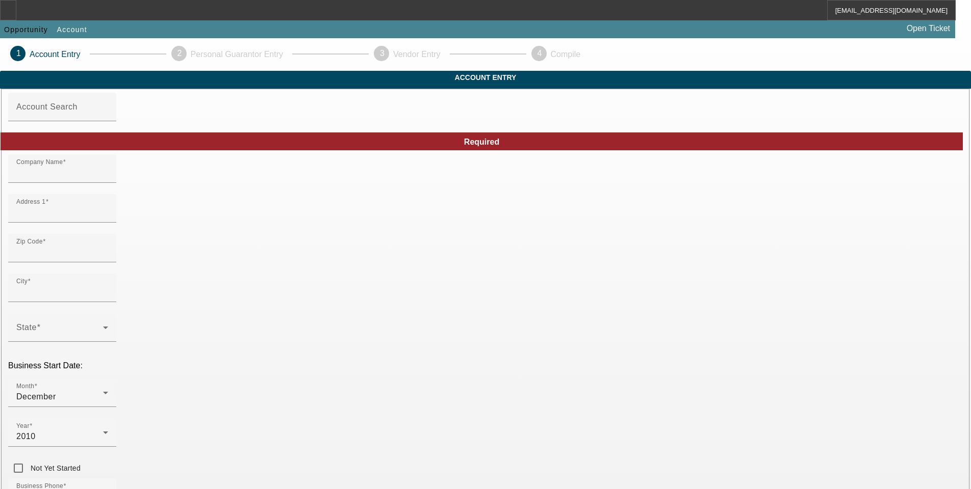
type input "Collateral Recovery Team LLC"
type input "[STREET_ADDRESS]"
type input "78217"
type input "San Antonio"
type input "[PHONE_NUMBER]"
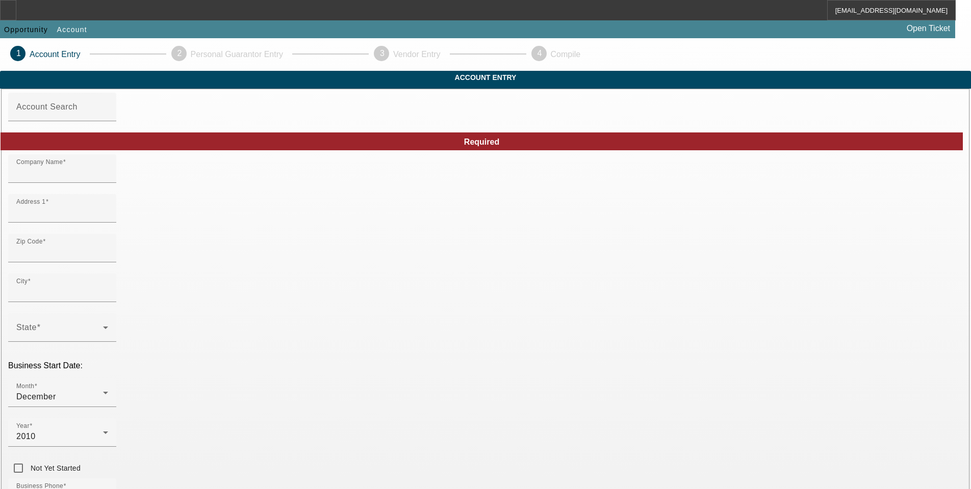
type input "john.moul@collateralrecoveryteam.com"
type input "Bexar"
type input "(800) 832-1606"
type input "[US_EMPLOYER_IDENTIFICATION_NUMBER]"
type input "https://COLLATERALRECOVERYTEAM.COM"
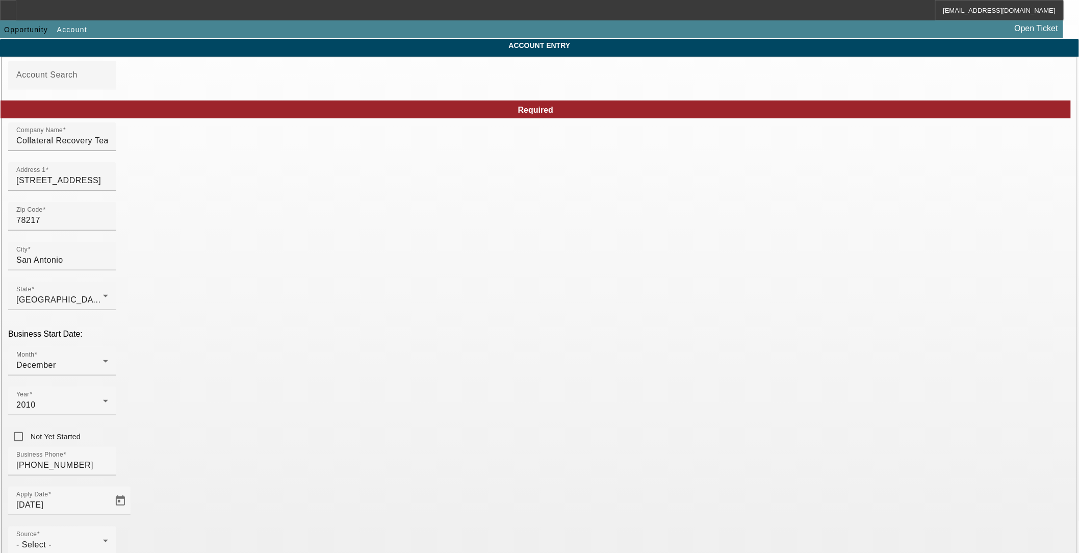
scroll to position [88, 0]
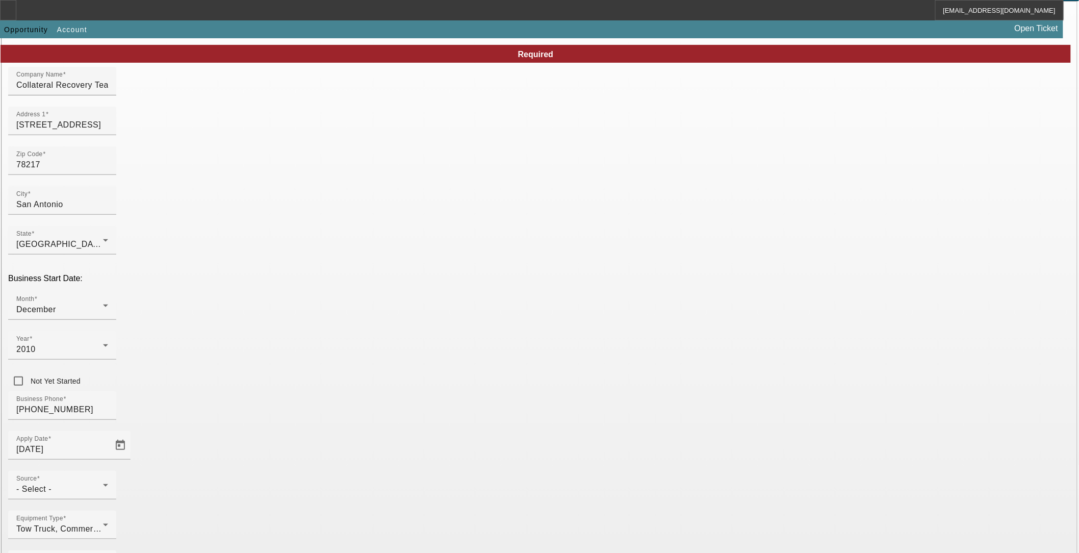
click at [108, 471] on div "Source - Select -" at bounding box center [62, 485] width 92 height 29
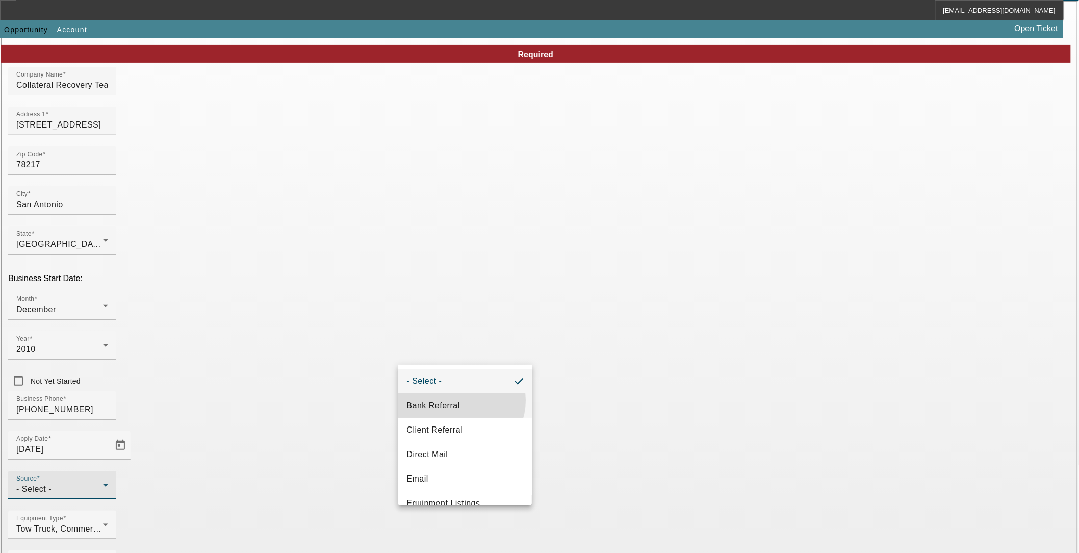
click at [459, 400] on mat-option "Bank Referral" at bounding box center [465, 405] width 134 height 24
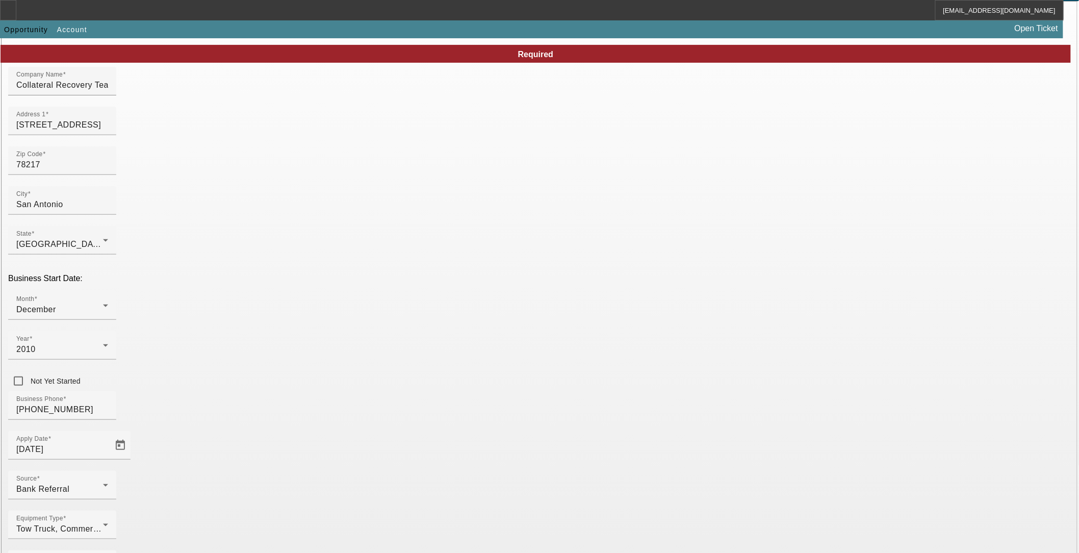
click at [327, 489] on mat-option "Blackwell Group, Inc." at bounding box center [316, 524] width 134 height 24
type input "Blackwell Group, Inc."
click at [435, 466] on span "One-Off" at bounding box center [421, 463] width 31 height 12
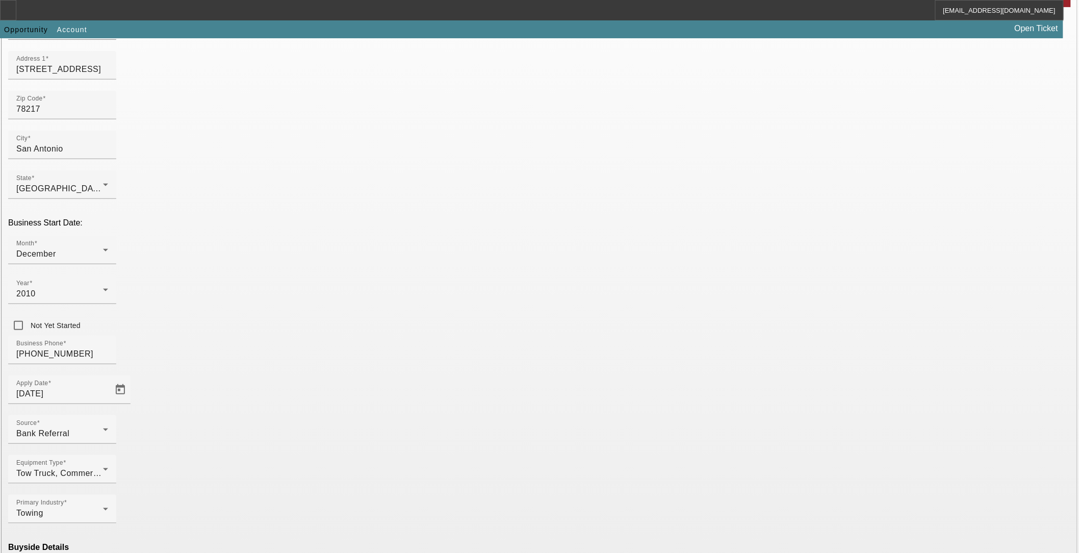
scroll to position [150, 0]
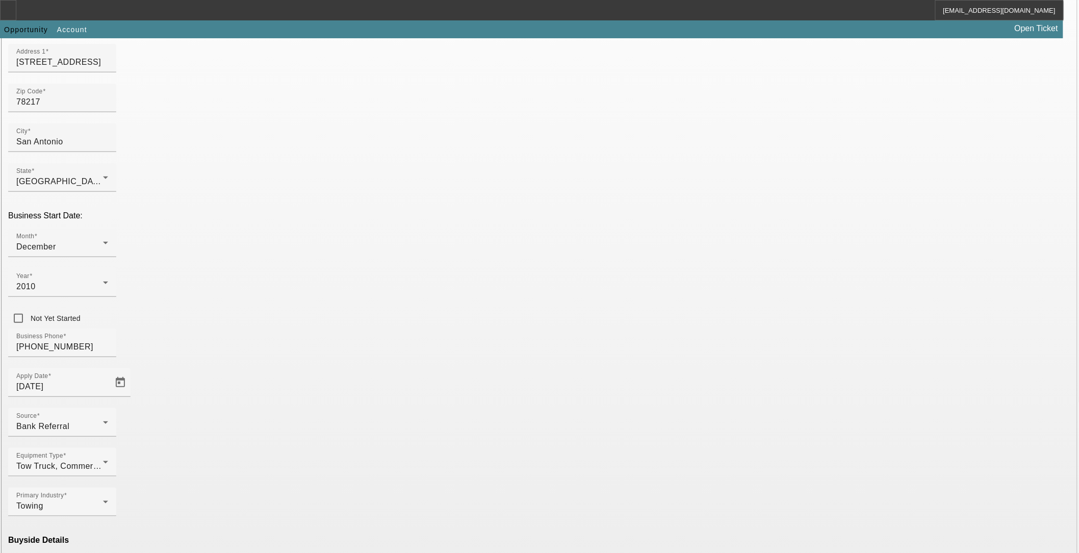
click at [455, 438] on div at bounding box center [539, 276] width 1079 height 553
click at [318, 439] on mat-option "Eligible" at bounding box center [316, 438] width 134 height 24
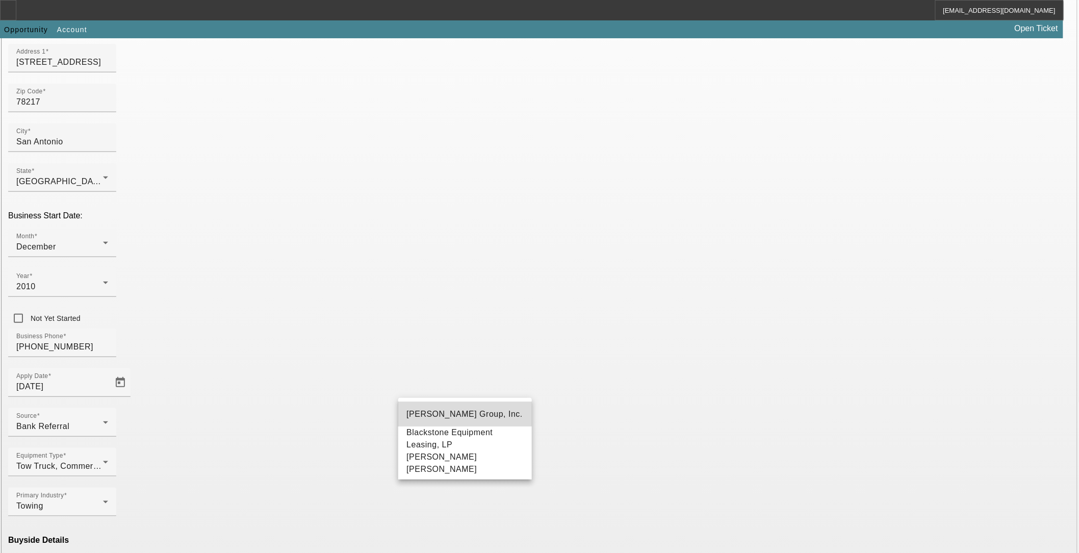
click at [456, 411] on span "Blackwell Group, Inc." at bounding box center [464, 413] width 116 height 9
type input "Blackwell Group, Inc."
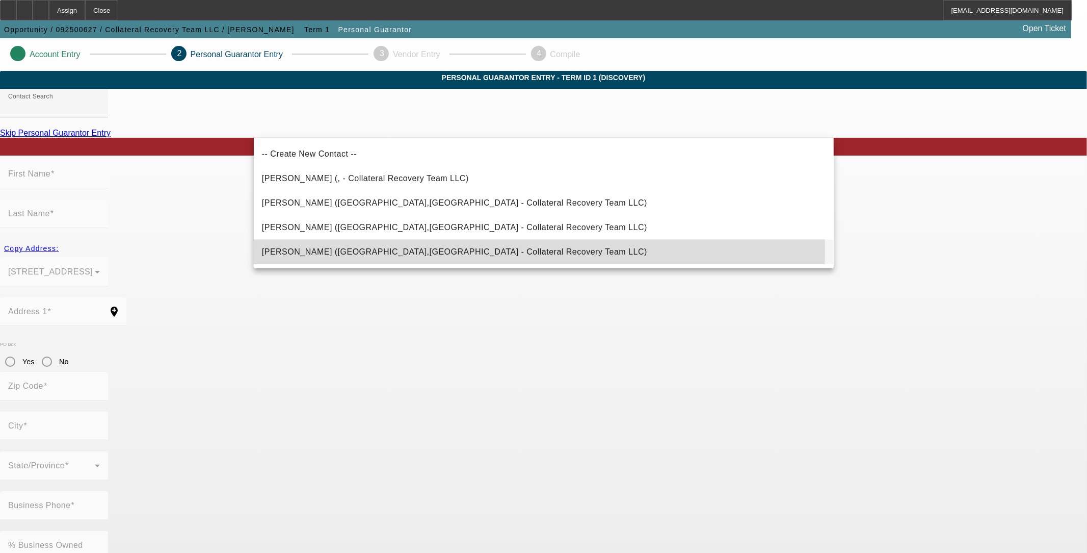
click at [357, 250] on span "Moul, Stefanie (New Braunfels,TX - Collateral Recovery Team LLC)" at bounding box center [454, 251] width 385 height 9
type input "Moul, Stefanie (New Braunfels,TX - Collateral Recovery Team LLC)"
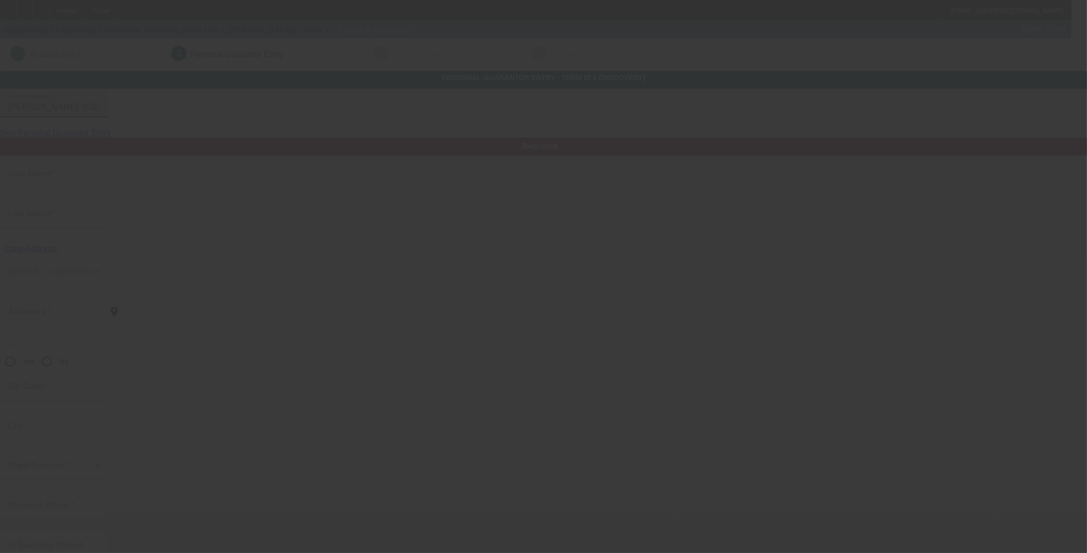
type input "Stefanie"
type input "Moul"
type input "30202 FM 009"
radio input "true"
type input "78132"
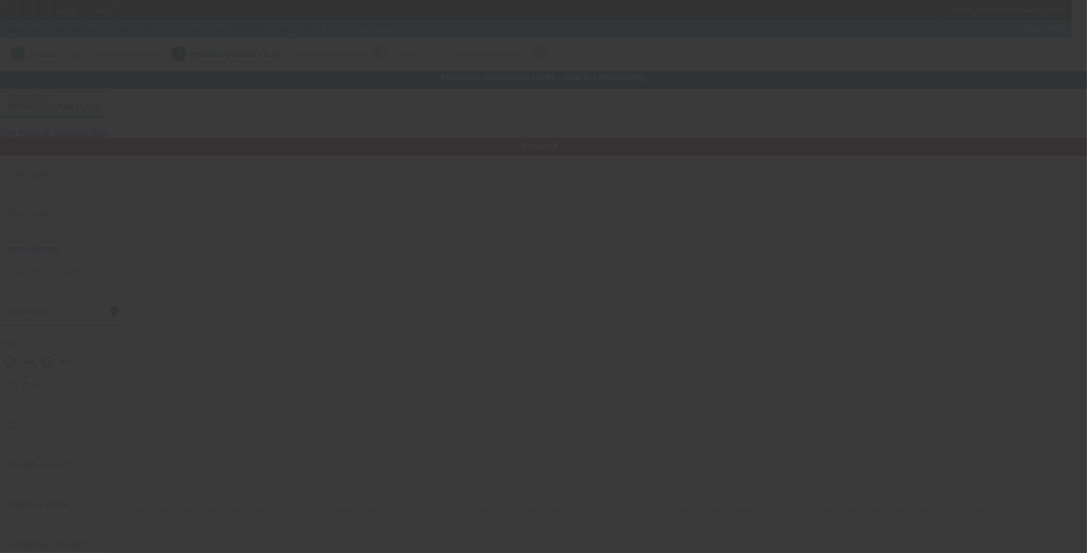
type input "New Braunfels"
type input "(210) 922-7376"
type input "100"
type input "643-05-0235"
type input "stefaniemoul@yahoo.com"
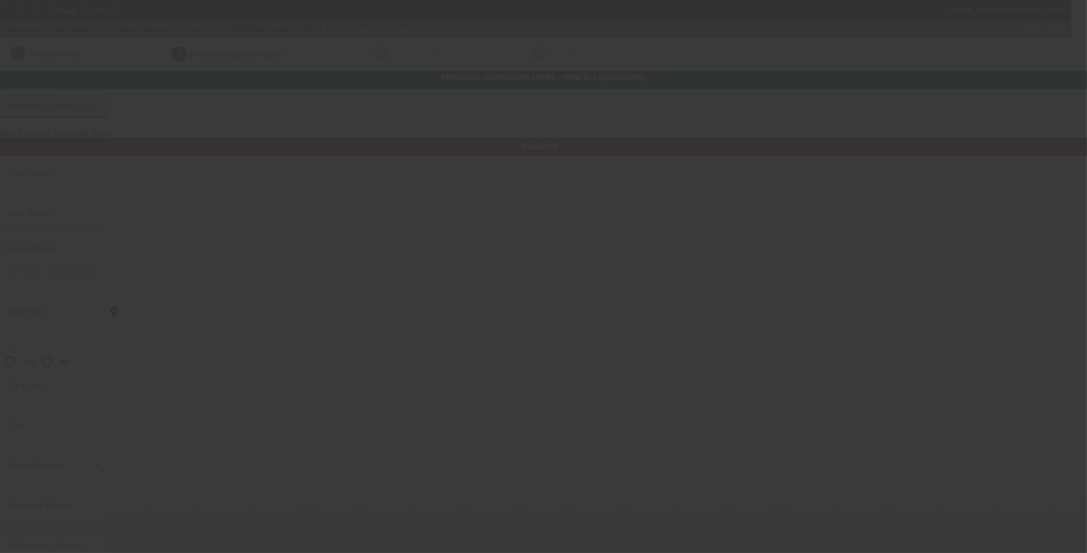
type input "(210) 857-7745"
type input "$400,000.00"
type input "$300,000.00"
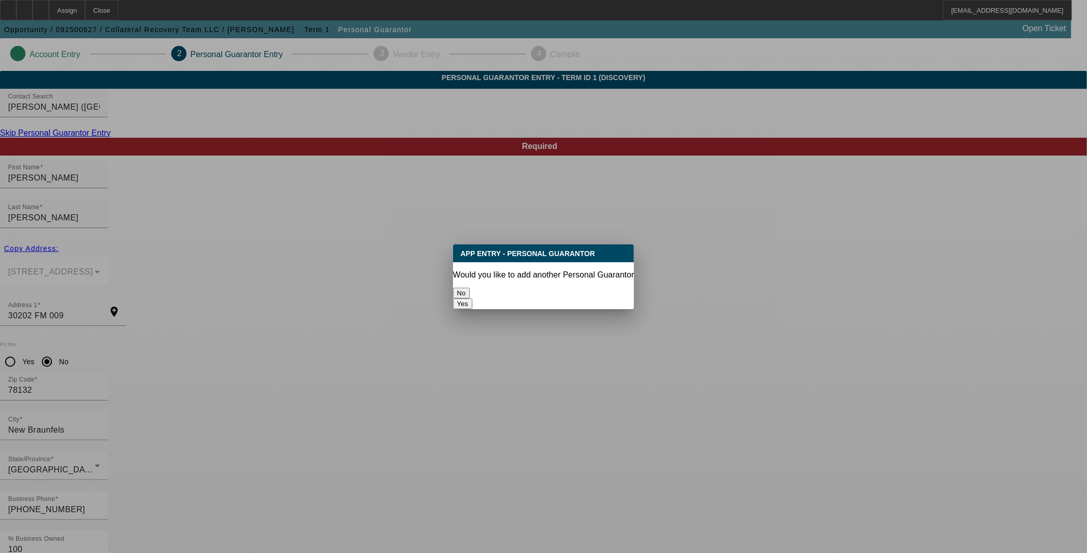
click at [473, 298] on button "Yes" at bounding box center [462, 303] width 19 height 11
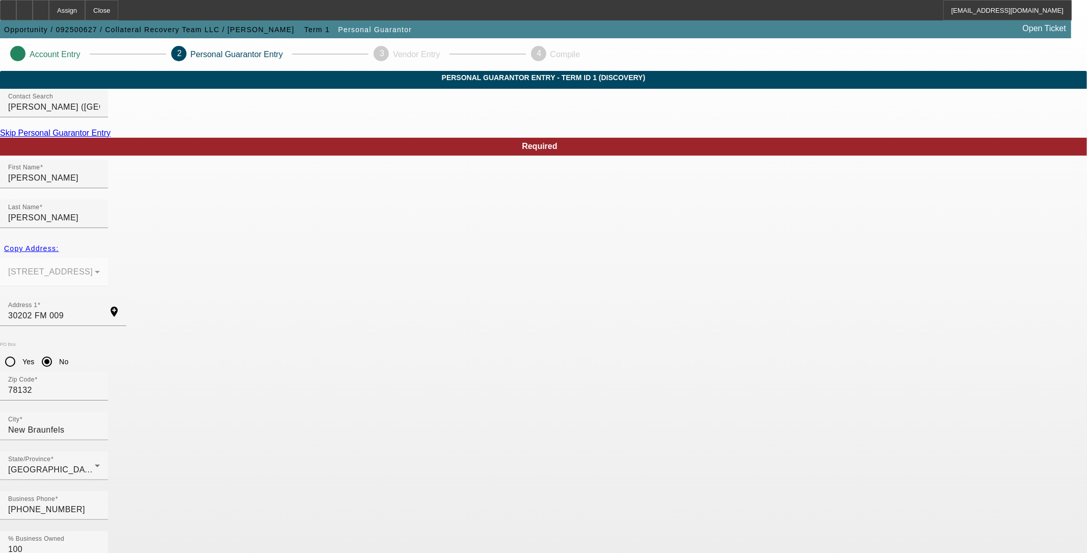
radio input "false"
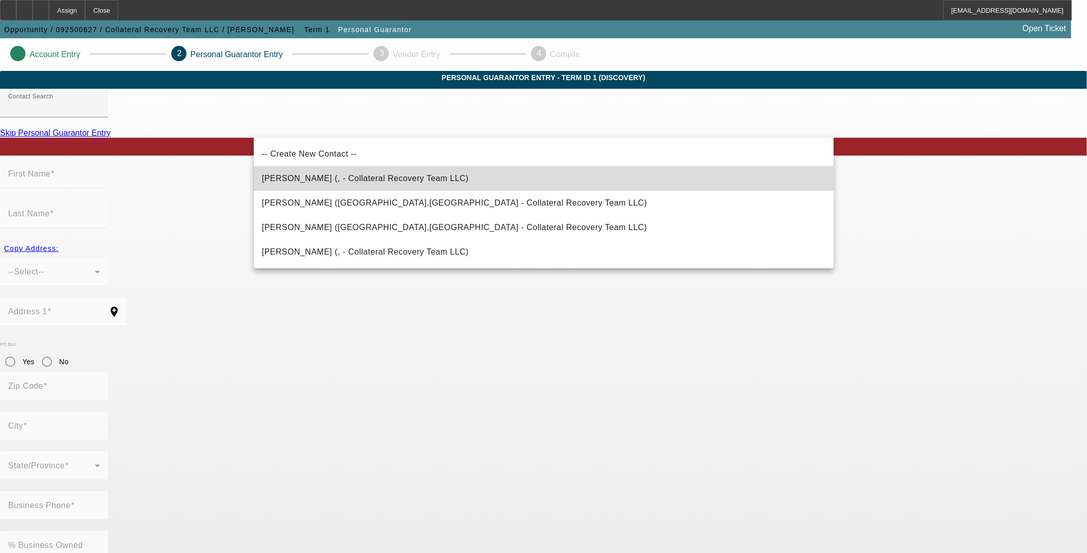
click at [357, 183] on span "Moul, John (, - Collateral Recovery Team LLC)" at bounding box center [365, 178] width 207 height 12
type input "Moul, John (, - Collateral Recovery Team LLC)"
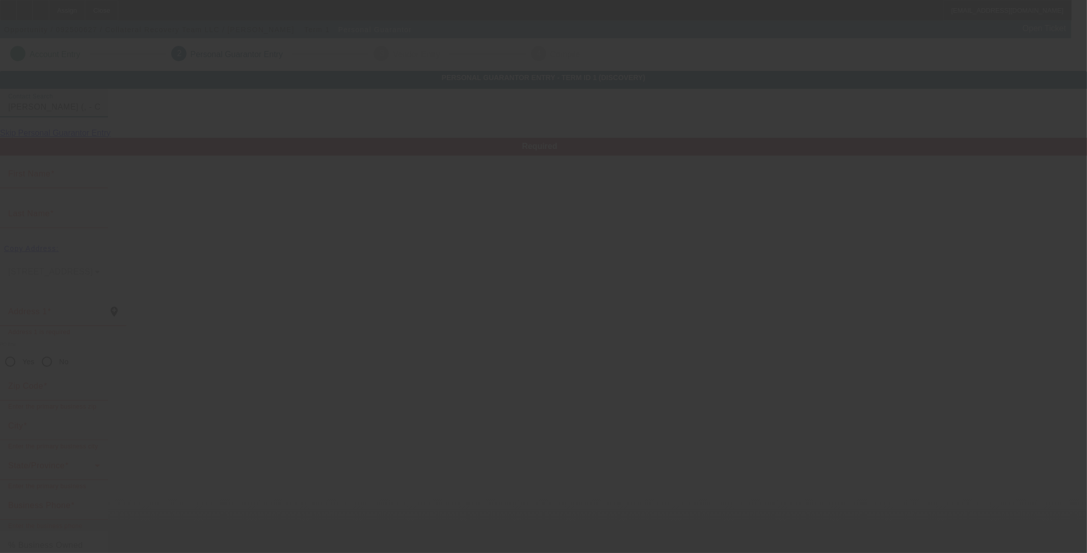
type input "John"
type input "Moul"
radio input "true"
type input "(210) 857-7745"
type input "john.moul@collateralrecoveryteam.com"
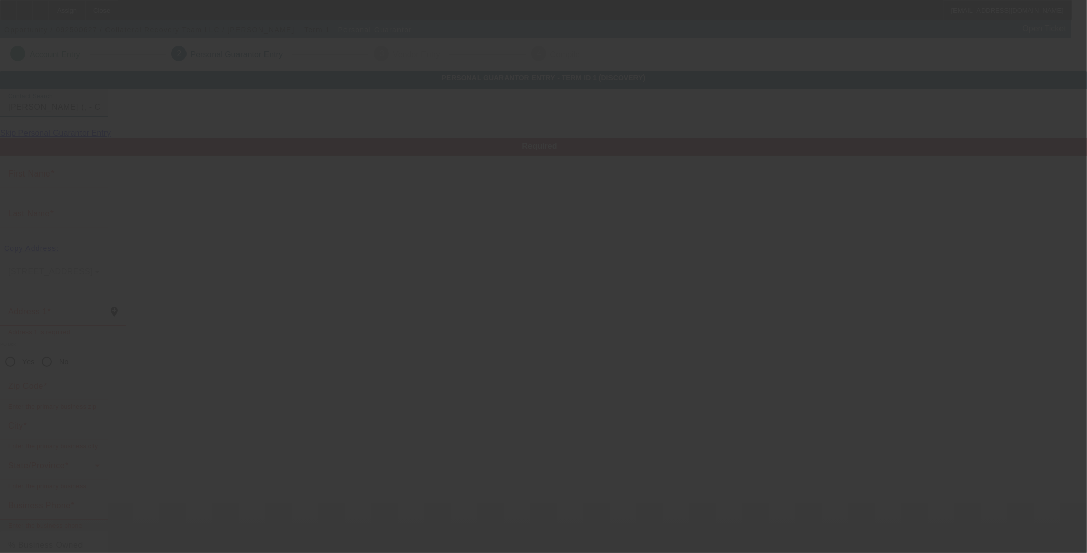
type input "(888) 967-7376"
type input "(210) 922-7376"
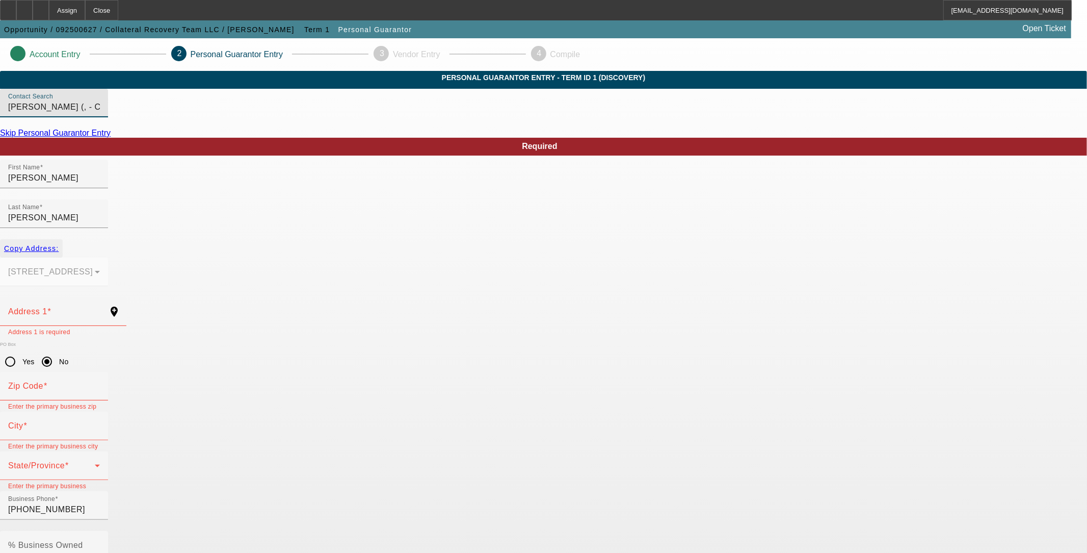
click at [63, 238] on span "button" at bounding box center [31, 248] width 63 height 24
type input "12021 Nacogdoches Rd"
radio input "false"
type input "78217"
type input "San Antonio"
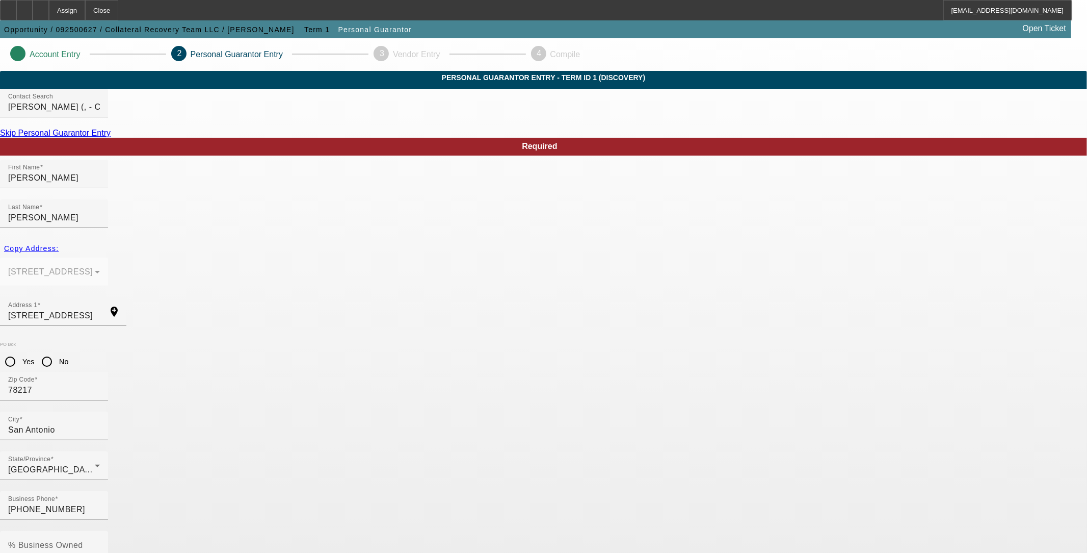
click at [85, 11] on div "Assign" at bounding box center [67, 10] width 36 height 20
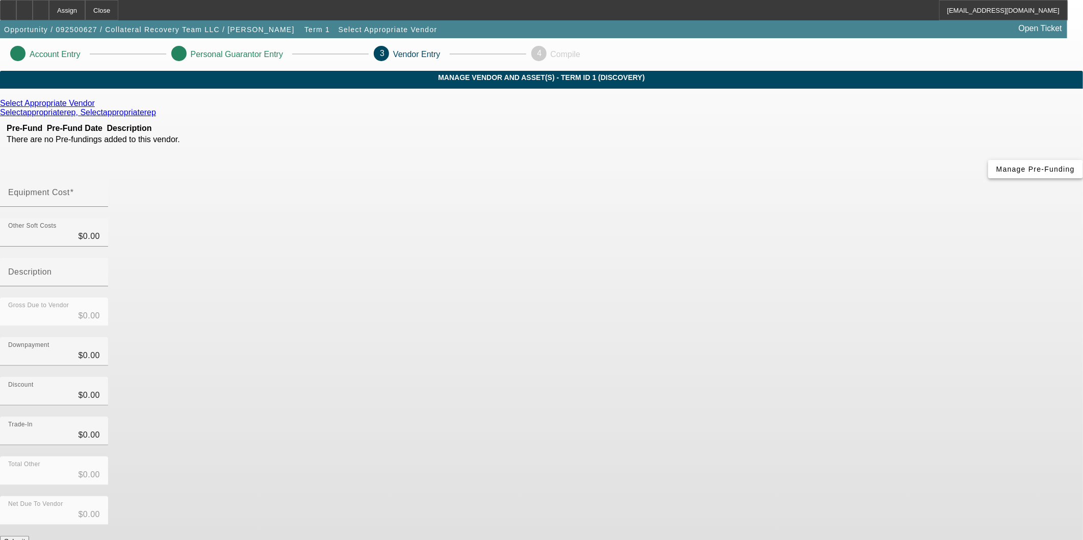
click at [988, 182] on span "button" at bounding box center [1035, 169] width 95 height 24
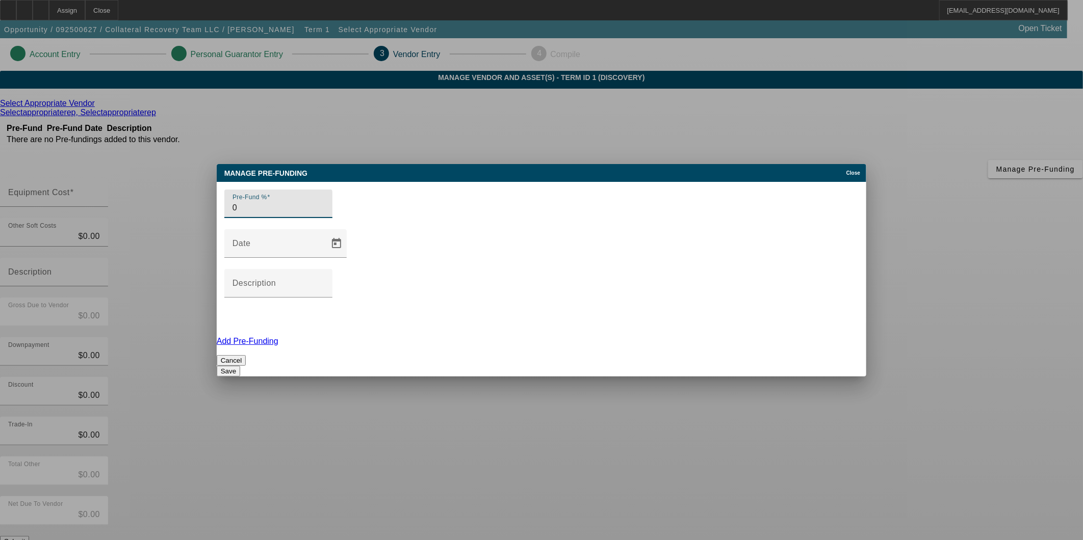
type input "0"
click at [293, 355] on div "Cancel Save" at bounding box center [542, 365] width 650 height 21
click at [240, 366] on button "Save" at bounding box center [228, 371] width 23 height 11
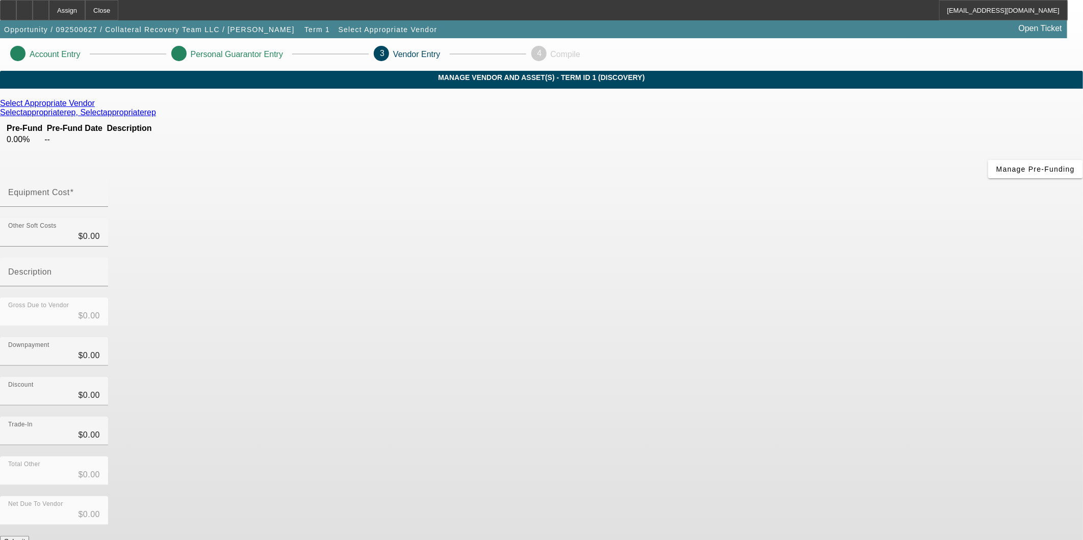
click at [29, 536] on button "Submit" at bounding box center [14, 541] width 29 height 11
drag, startPoint x: 638, startPoint y: 130, endPoint x: 840, endPoint y: 120, distance: 202.1
click at [100, 191] on input "Equipment Cost" at bounding box center [54, 197] width 92 height 12
type input "1"
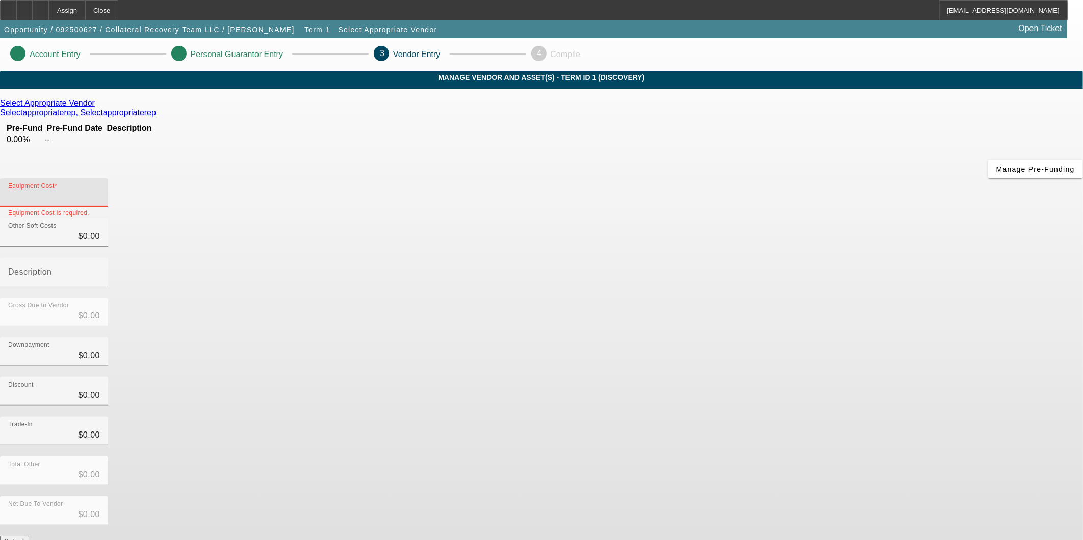
type input "$1.00"
type input "12"
type input "$12.00"
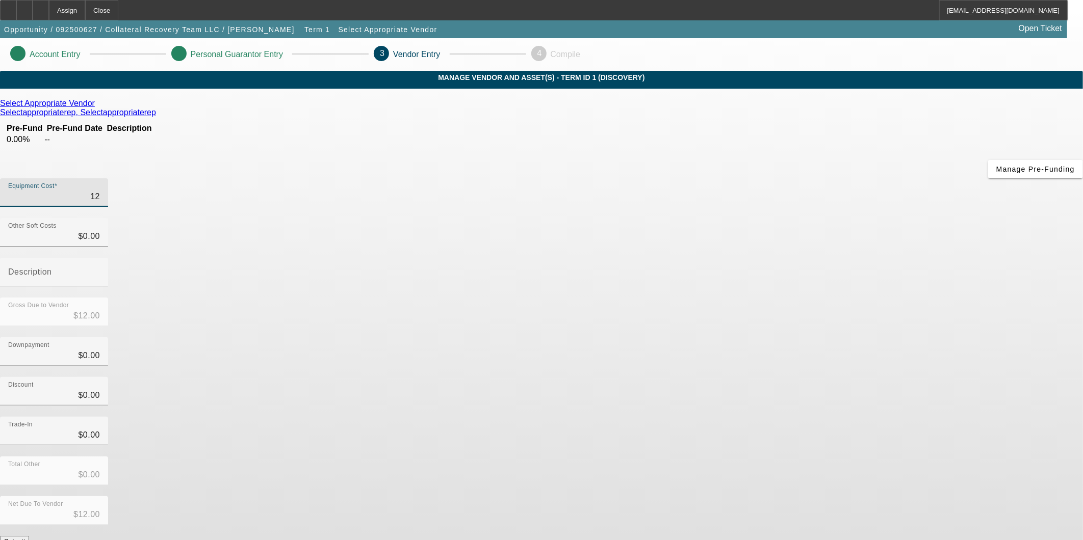
type input "129"
type input "$129.00"
type input "1298"
type input "$1,298.00"
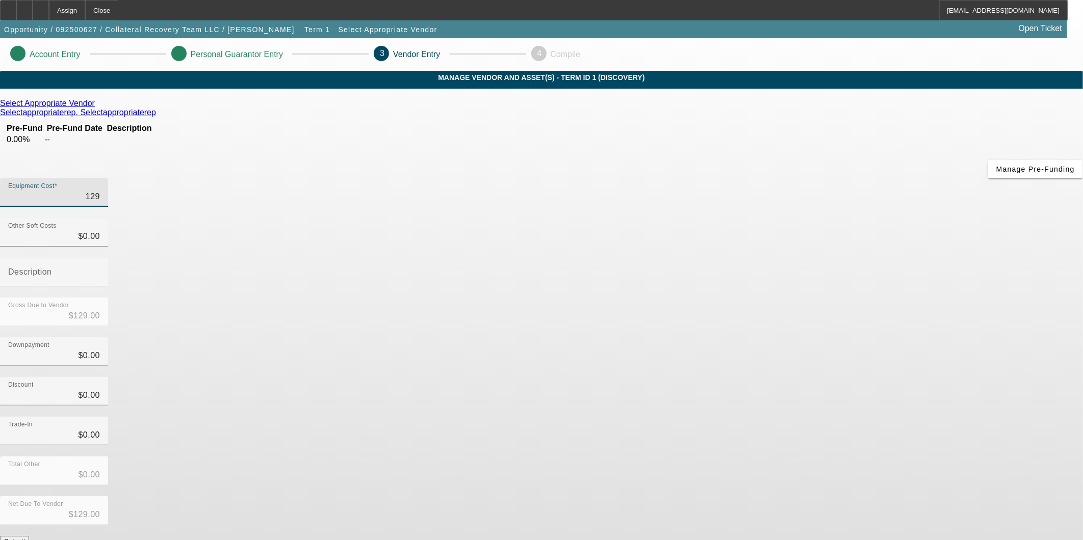
type input "$1,298.00"
type input "12985"
type input "$12,985.00"
type input "129858"
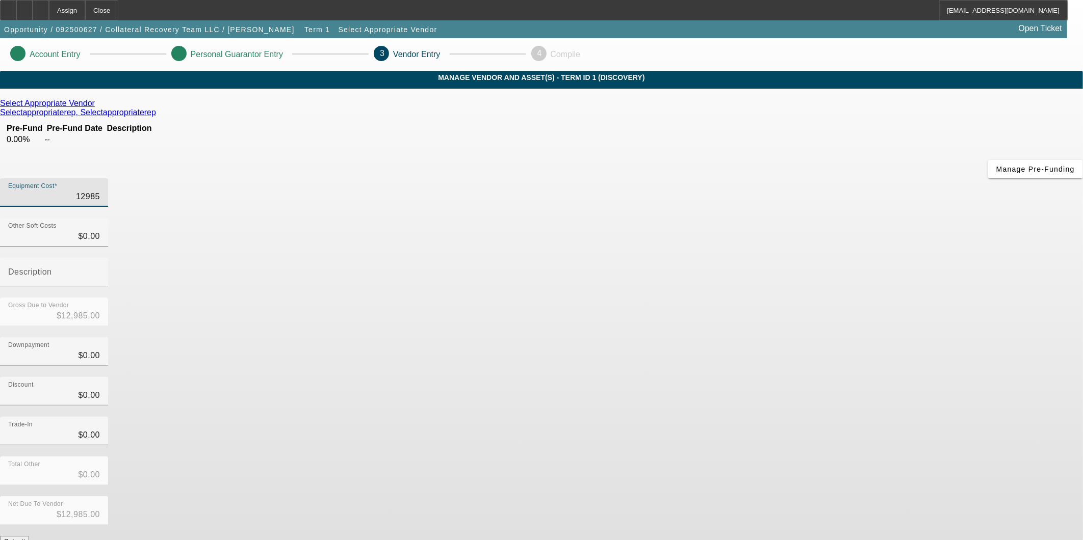
type input "$129,858.00"
type input "129858.5"
type input "$129,858.50"
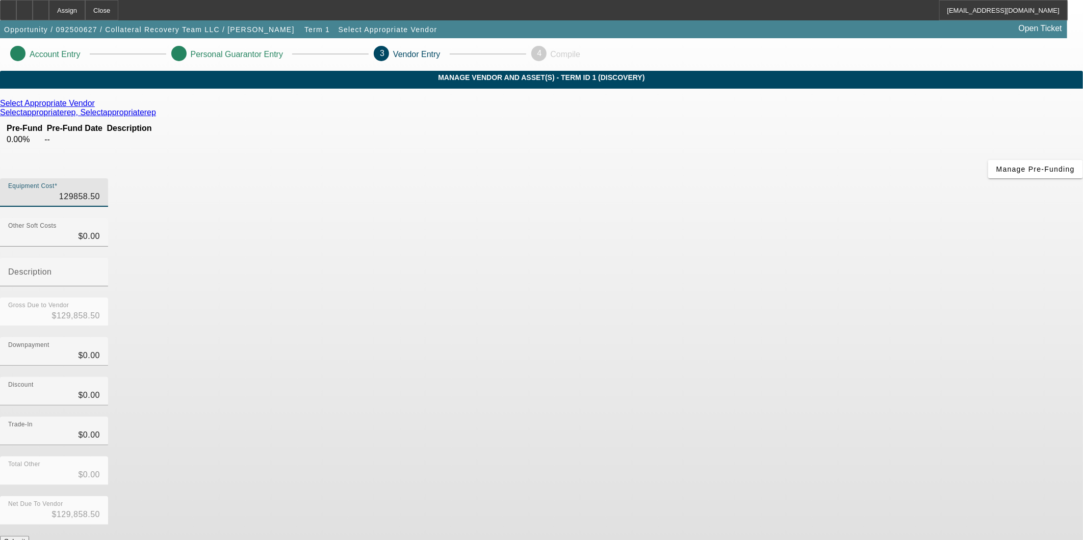
type input "$129,858.50"
click at [783, 377] on div "Discount $0.00" at bounding box center [541, 397] width 1083 height 40
click at [29, 536] on button "Submit" at bounding box center [14, 541] width 29 height 11
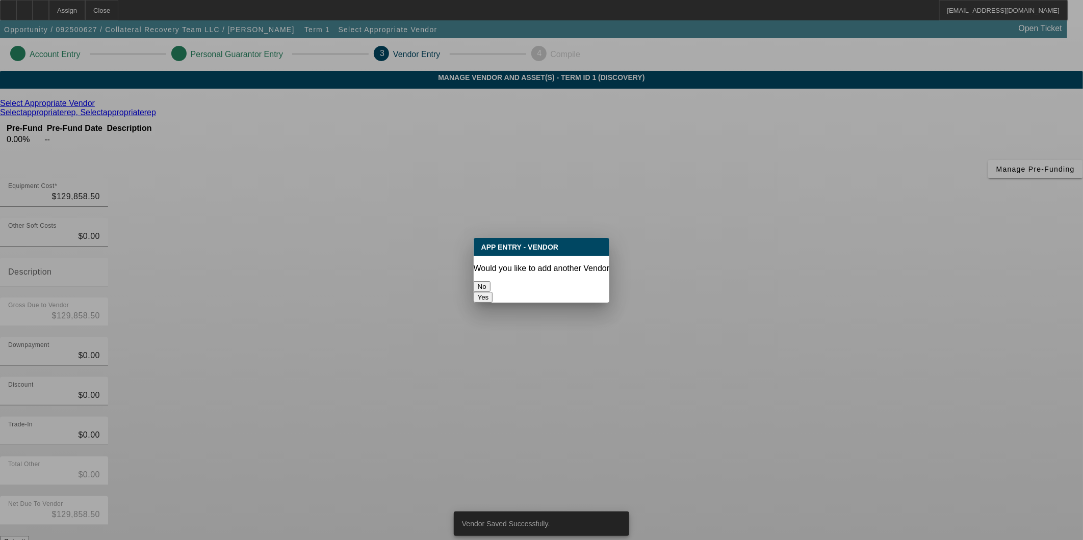
click at [490, 281] on button "No" at bounding box center [482, 286] width 17 height 11
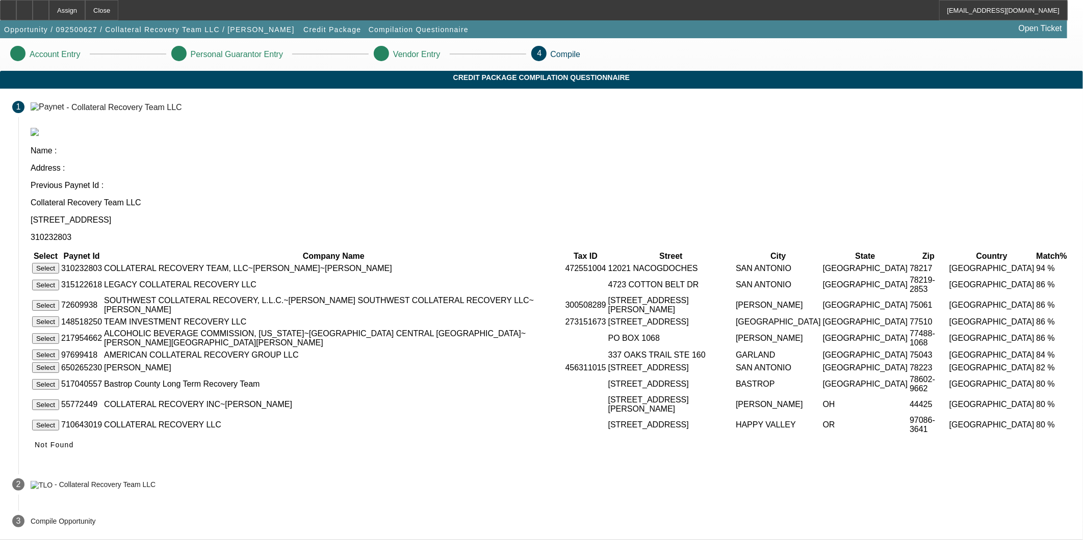
click at [59, 263] on button "Select" at bounding box center [45, 268] width 27 height 11
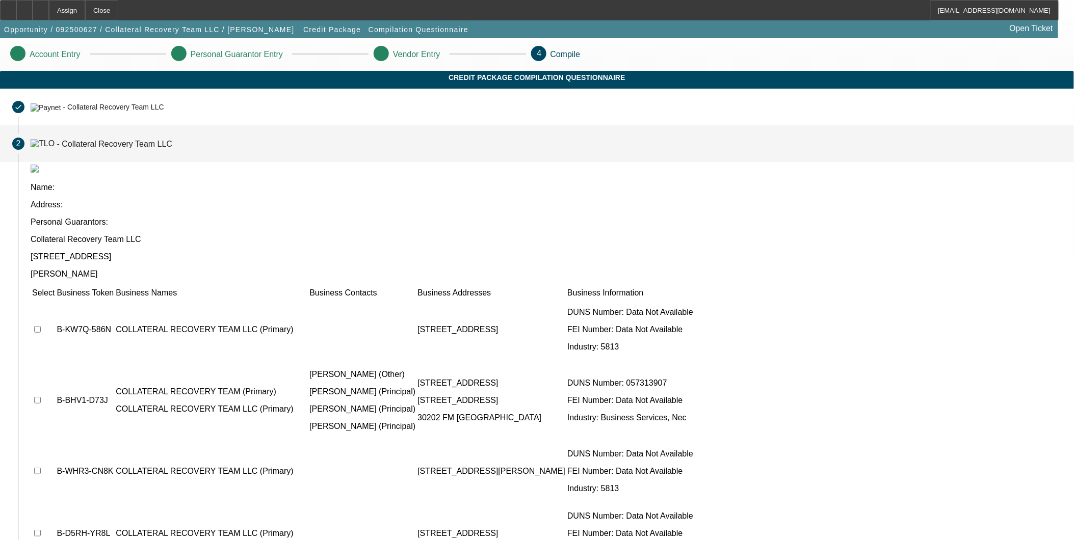
click at [55, 299] on td at bounding box center [43, 329] width 23 height 61
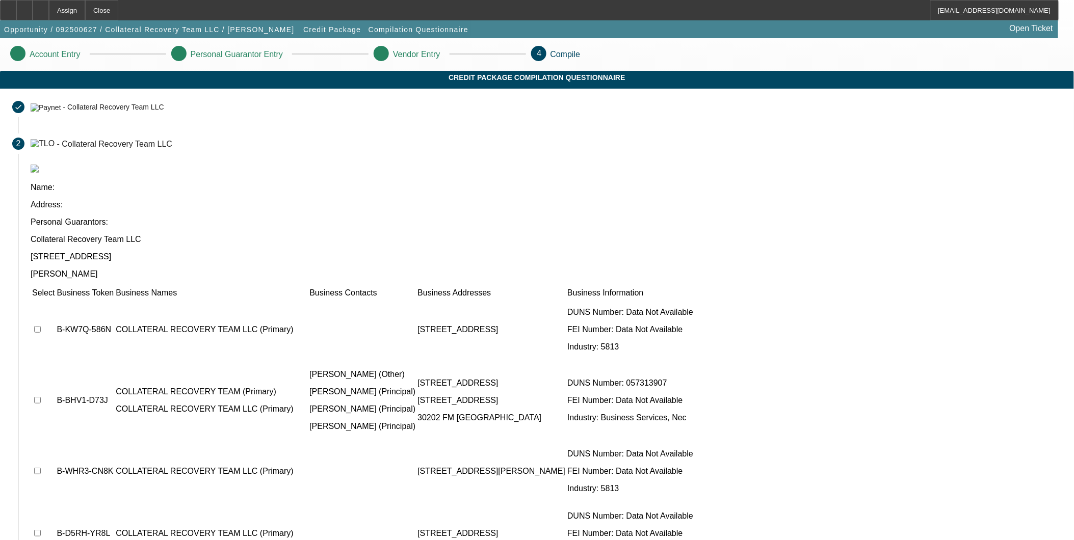
click at [41, 397] on input "checkbox" at bounding box center [37, 400] width 7 height 7
checkbox input "true"
click at [41, 326] on input "checkbox" at bounding box center [37, 329] width 7 height 7
checkbox input "true"
click at [41, 468] on input "checkbox" at bounding box center [37, 471] width 7 height 7
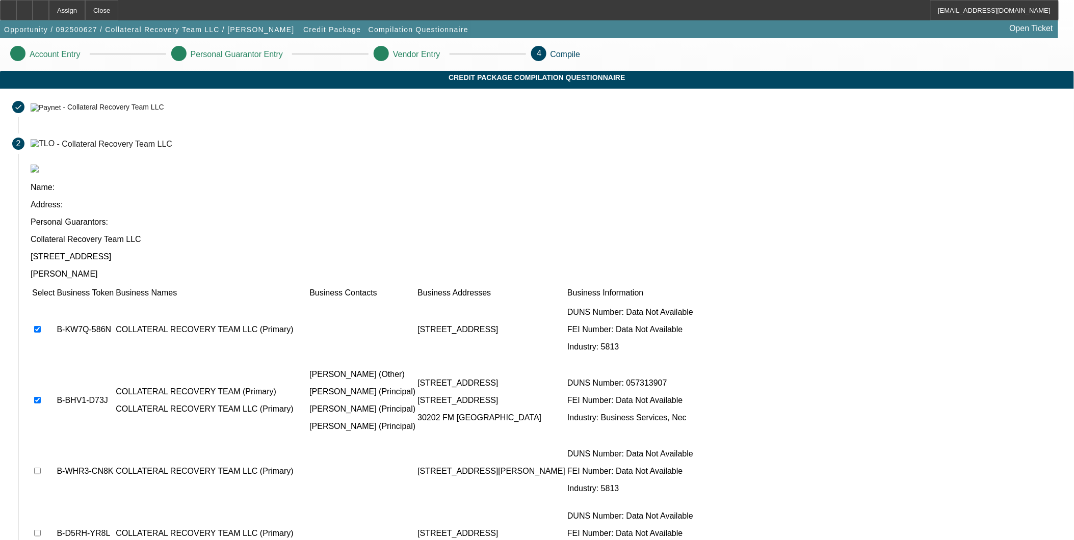
checkbox input "true"
click at [41, 530] on input "checkbox" at bounding box center [37, 533] width 7 height 7
checkbox input "true"
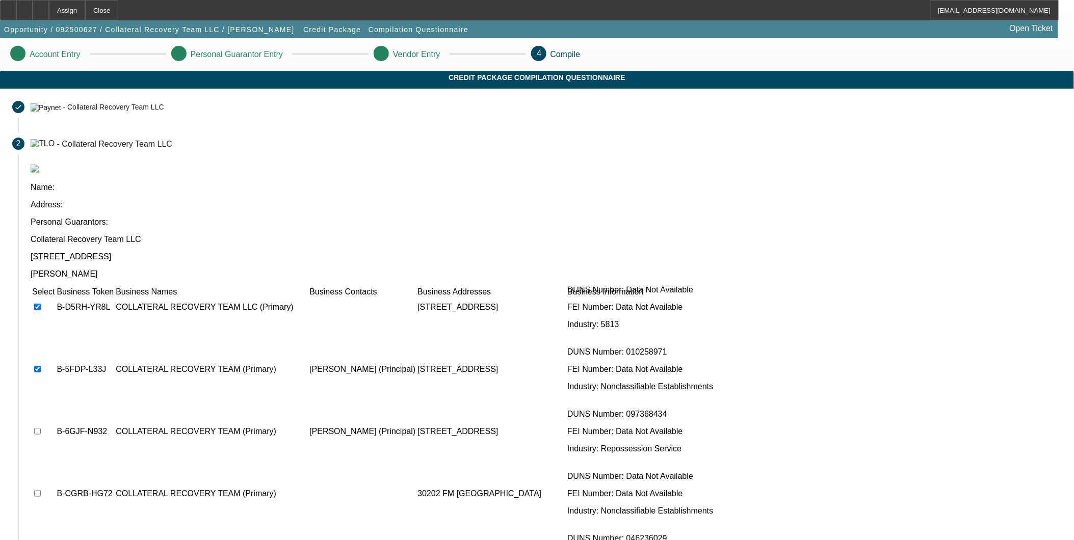
scroll to position [170, 0]
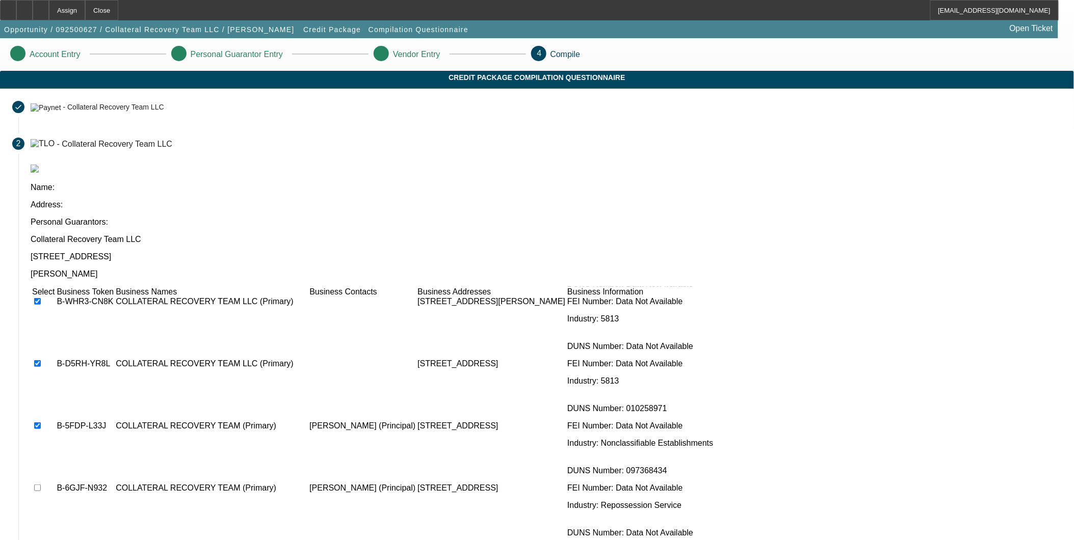
click at [55, 458] on td at bounding box center [43, 488] width 23 height 61
click at [41, 485] on input "checkbox" at bounding box center [37, 488] width 7 height 7
checkbox input "true"
click at [41, 540] on input "checkbox" at bounding box center [37, 550] width 7 height 7
checkbox input "true"
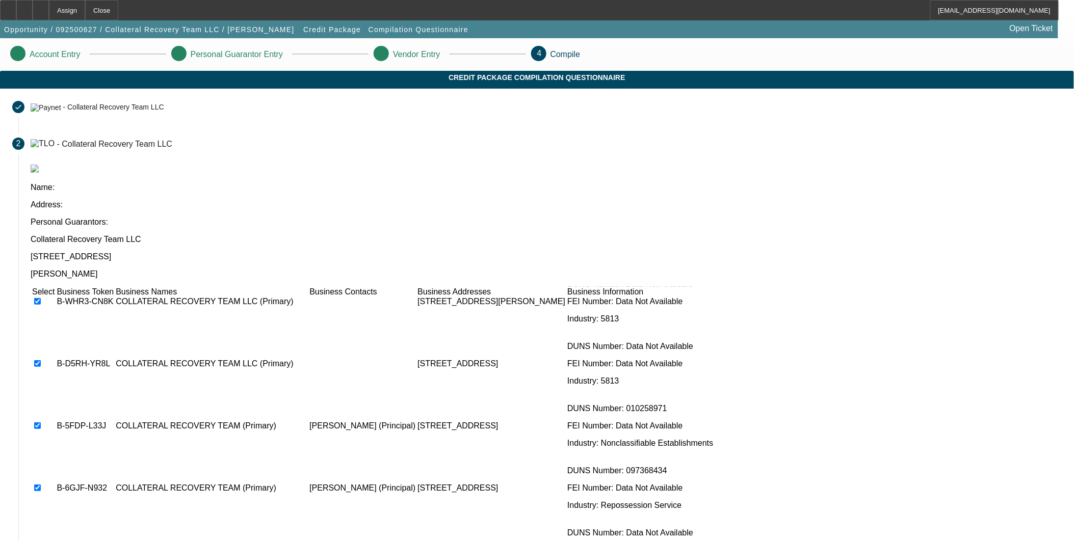
checkbox input "true"
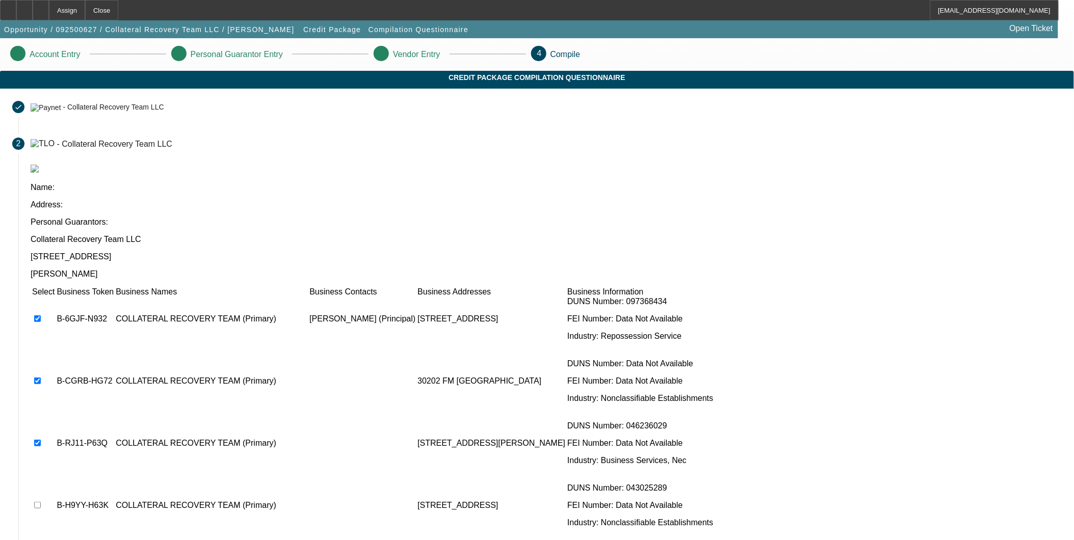
scroll to position [340, 0]
click at [41, 502] on input "checkbox" at bounding box center [37, 505] width 7 height 7
checkbox input "true"
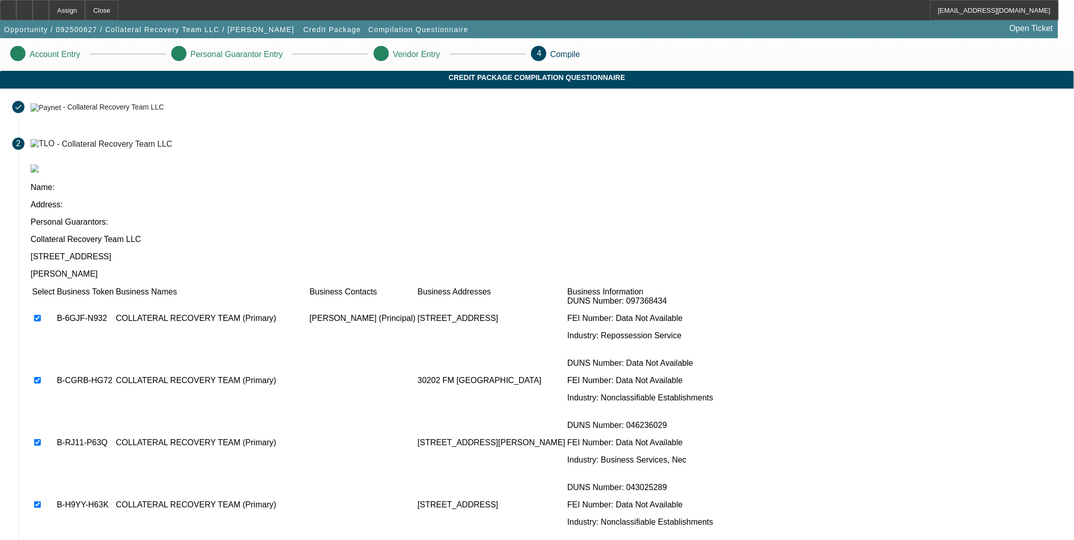
checkbox input "true"
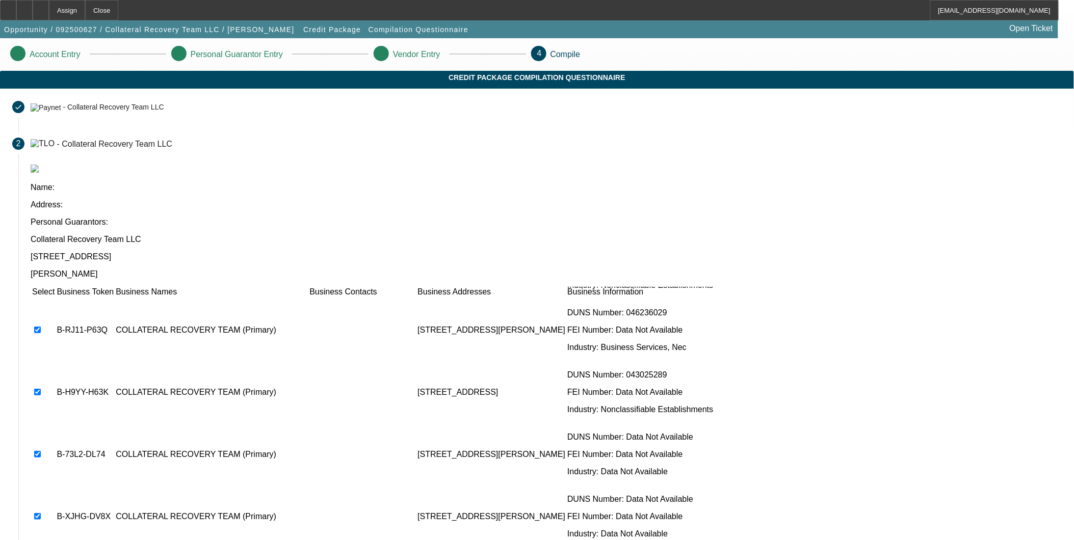
scroll to position [453, 0]
checkbox input "true"
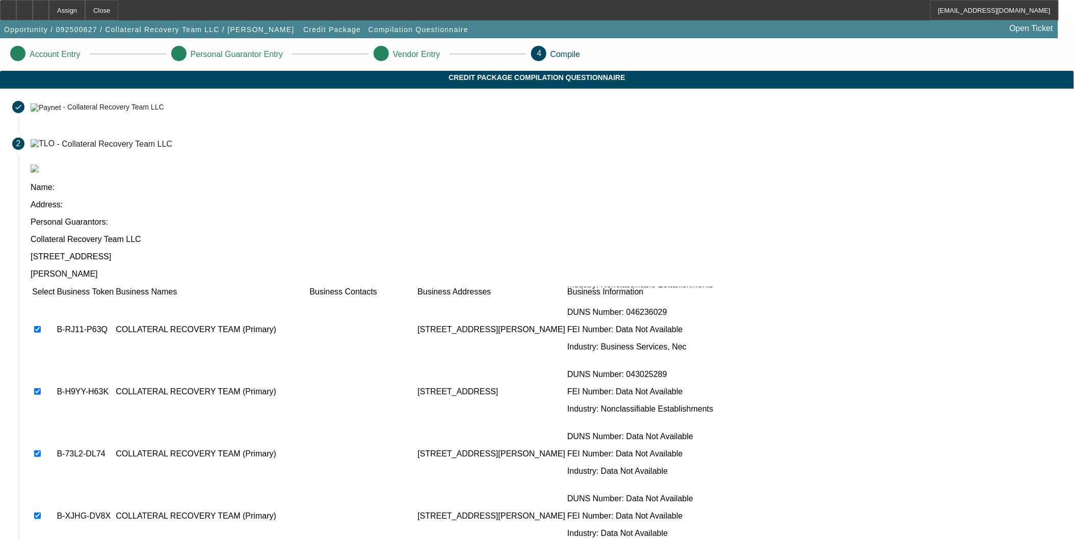
checkbox input "true"
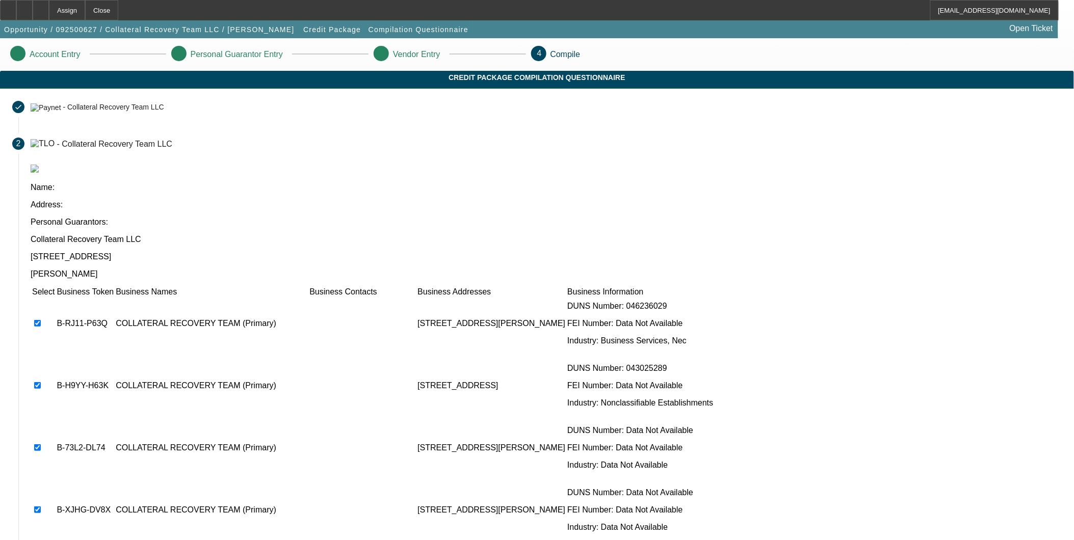
checkbox input "false"
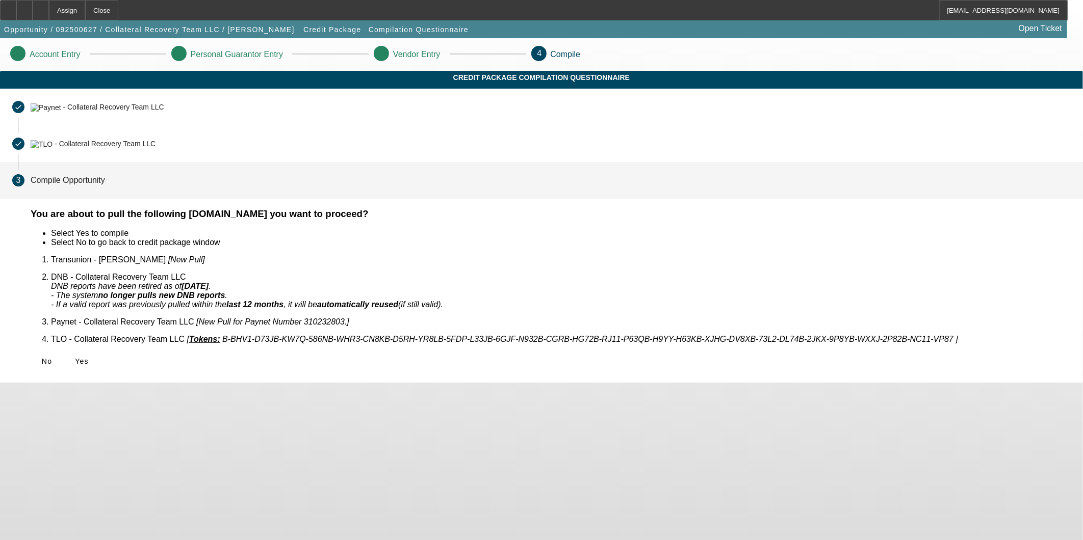
click at [89, 357] on span "Yes" at bounding box center [82, 361] width 14 height 8
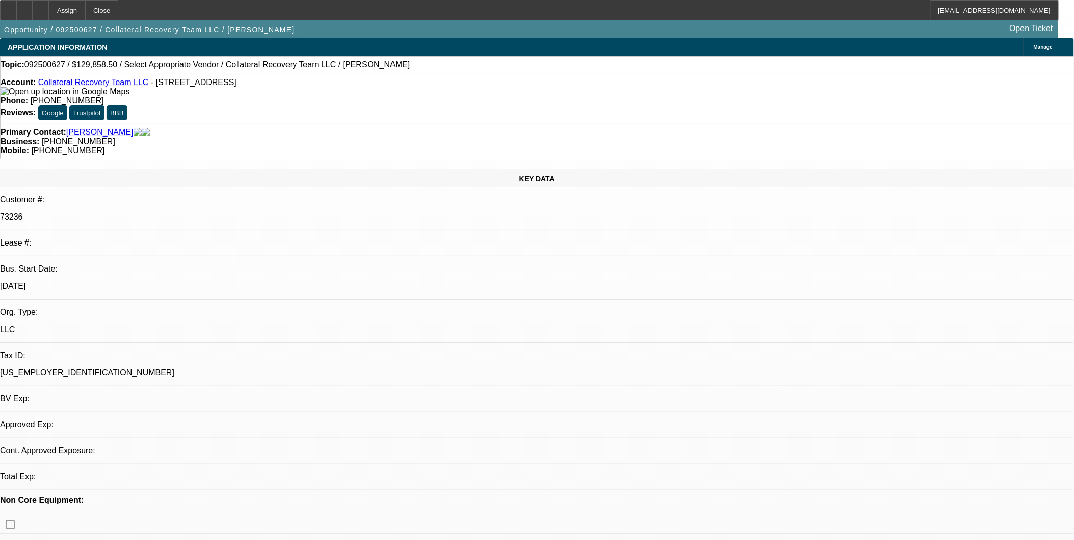
select select "0"
select select "2"
select select "0.1"
select select "1"
select select "2"
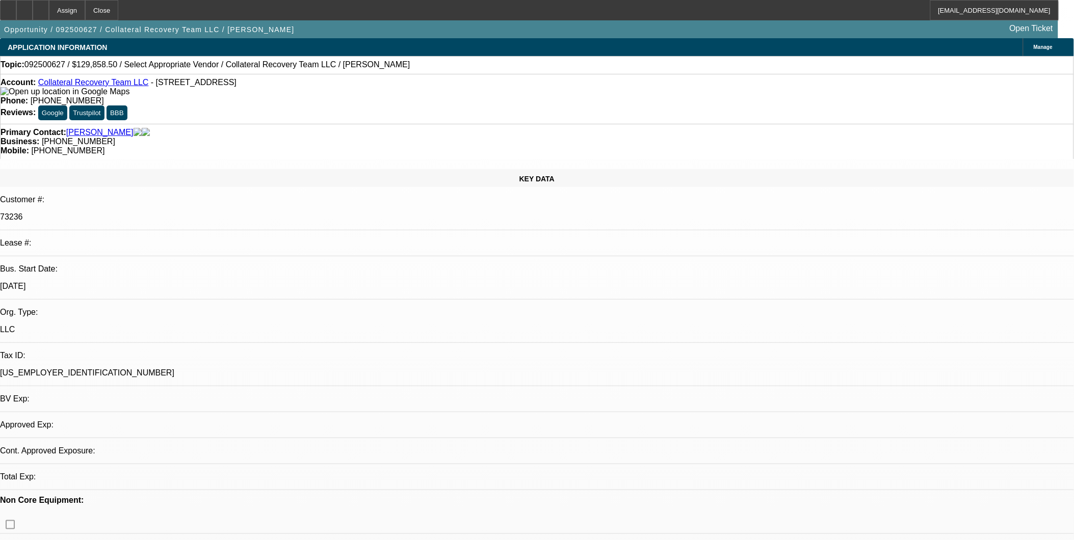
select select "4"
click at [49, 13] on div at bounding box center [41, 10] width 16 height 20
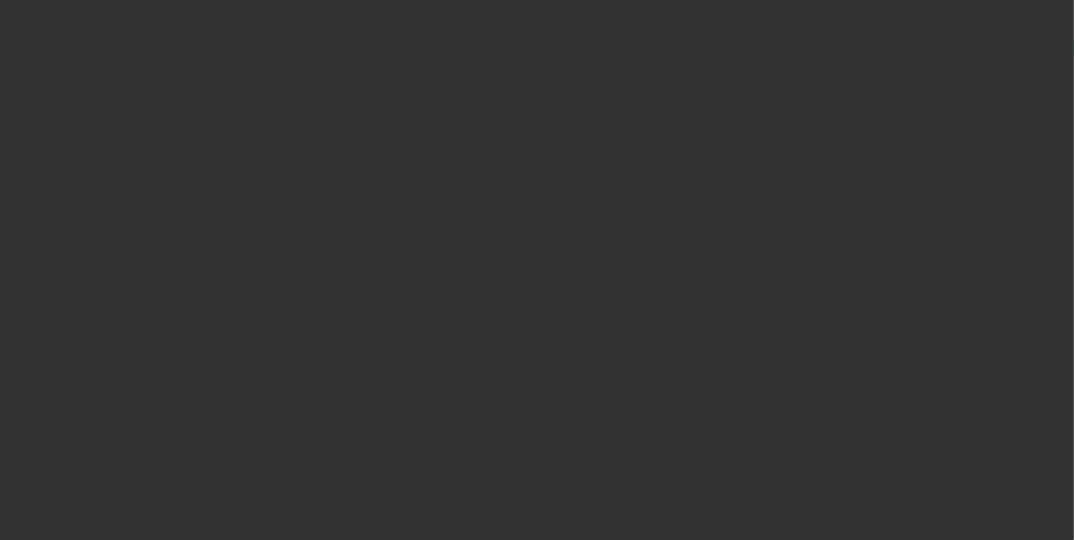
select select "0"
select select "2"
select select "0.1"
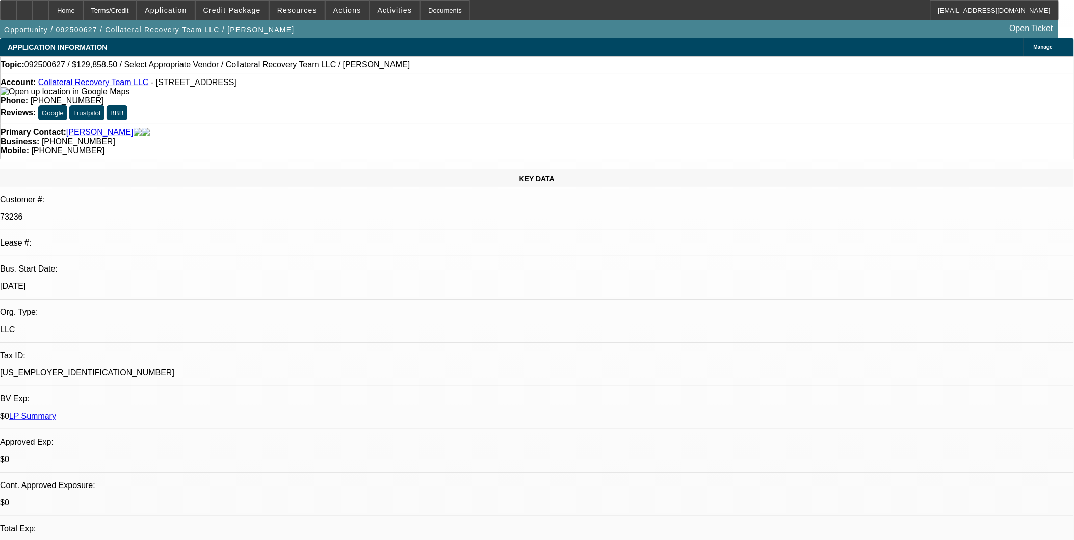
select select "1"
select select "2"
select select "4"
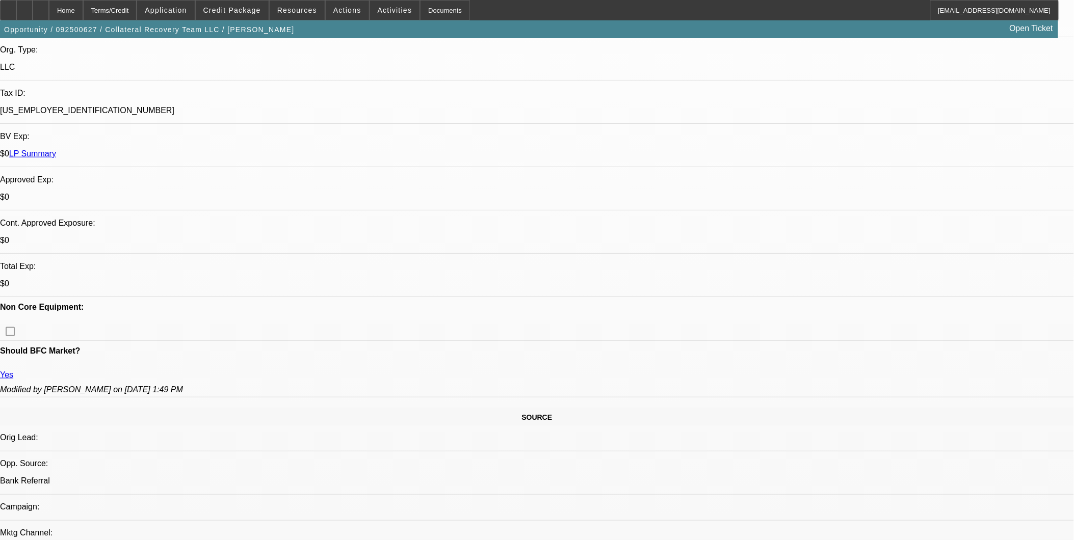
scroll to position [283, 0]
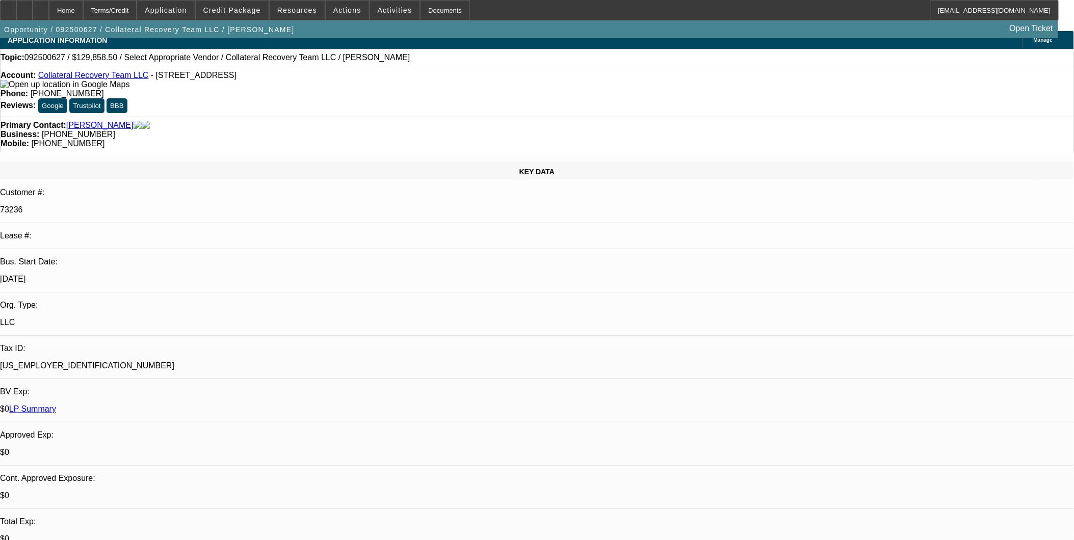
scroll to position [0, 0]
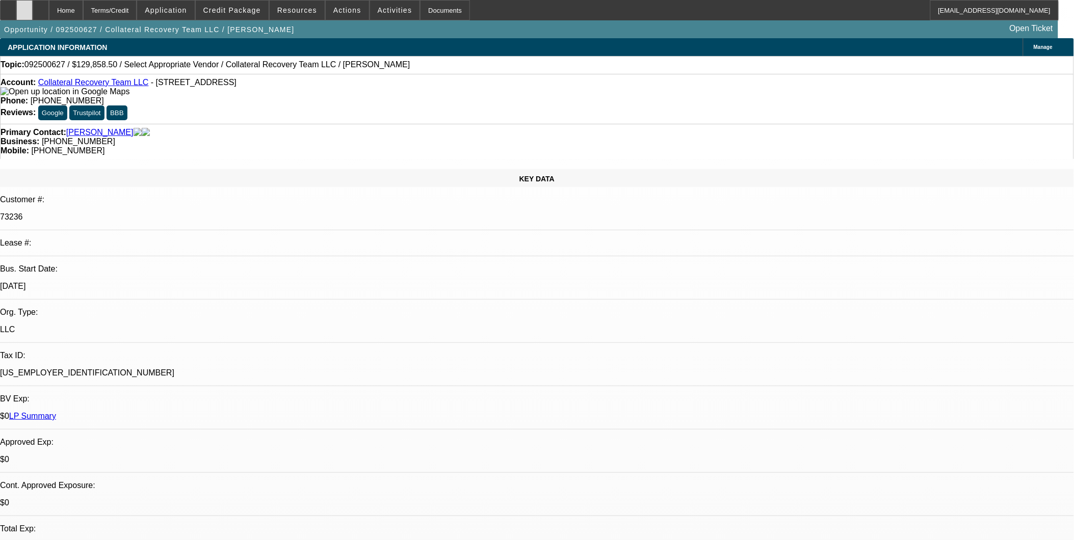
click at [33, 7] on div at bounding box center [24, 10] width 16 height 20
click at [49, 16] on div at bounding box center [41, 10] width 16 height 20
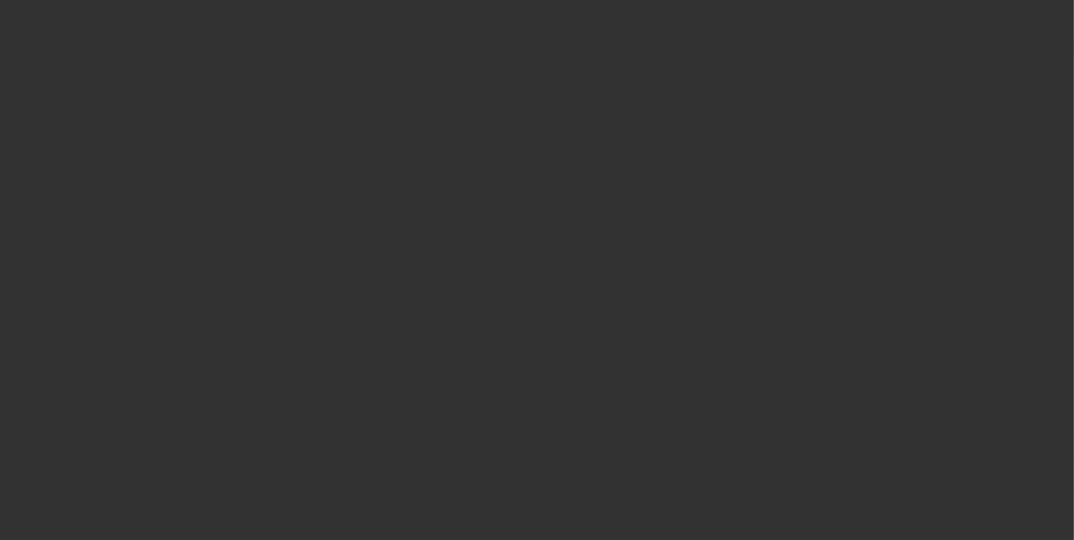
select select "0"
select select "2"
select select "0.1"
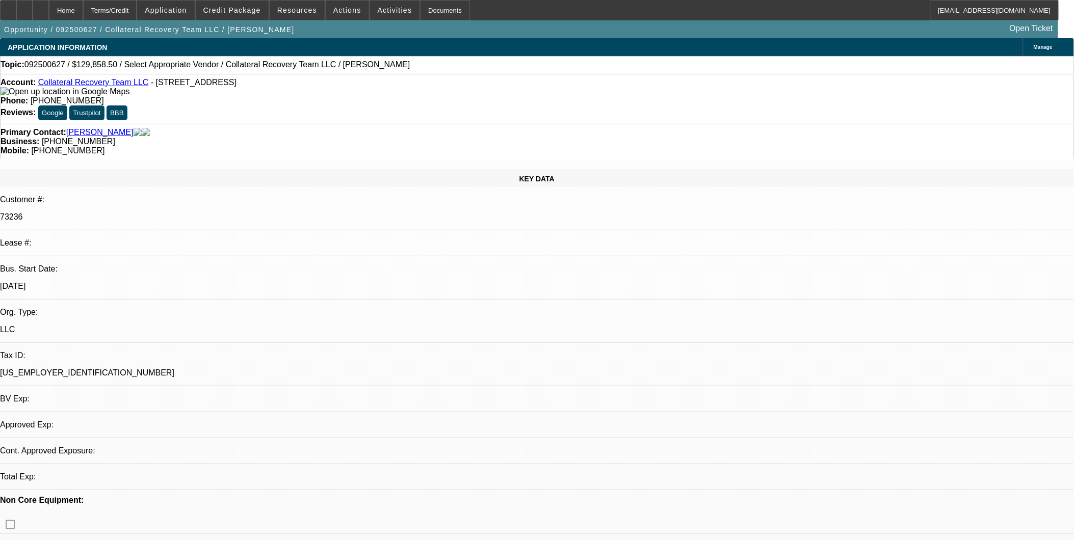
select select "1"
select select "2"
select select "4"
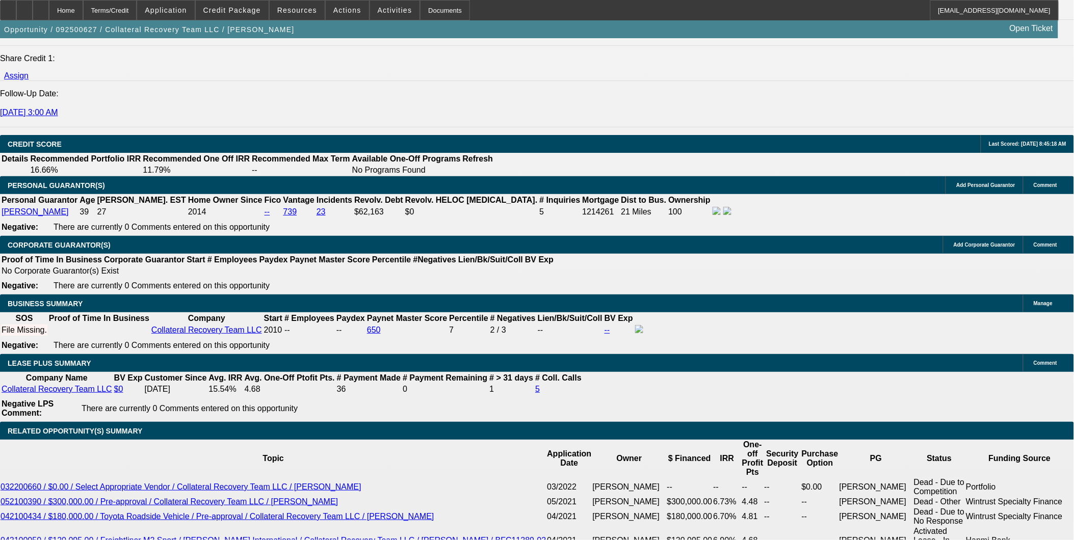
scroll to position [1472, 0]
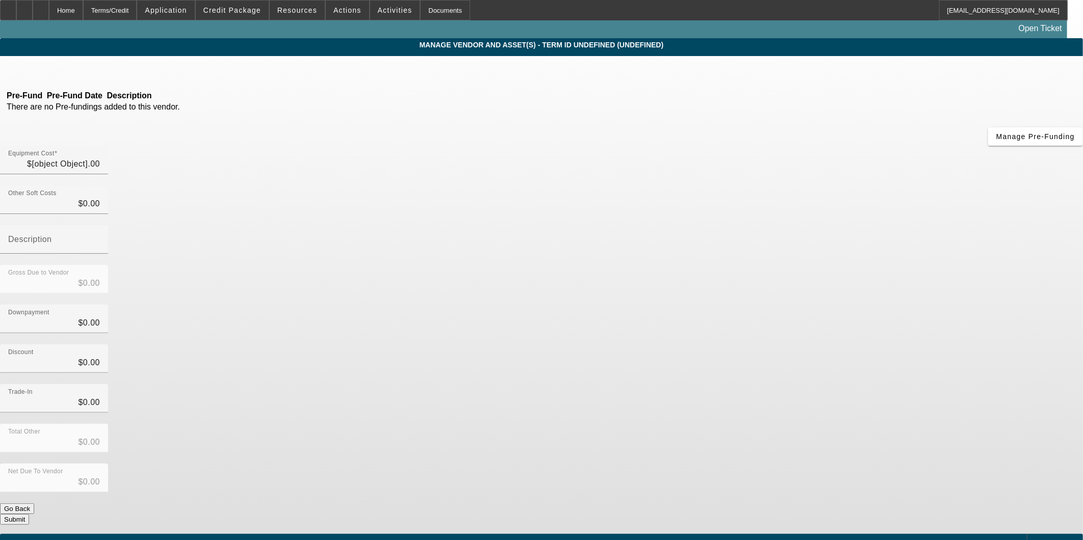
type input "$129,858.50"
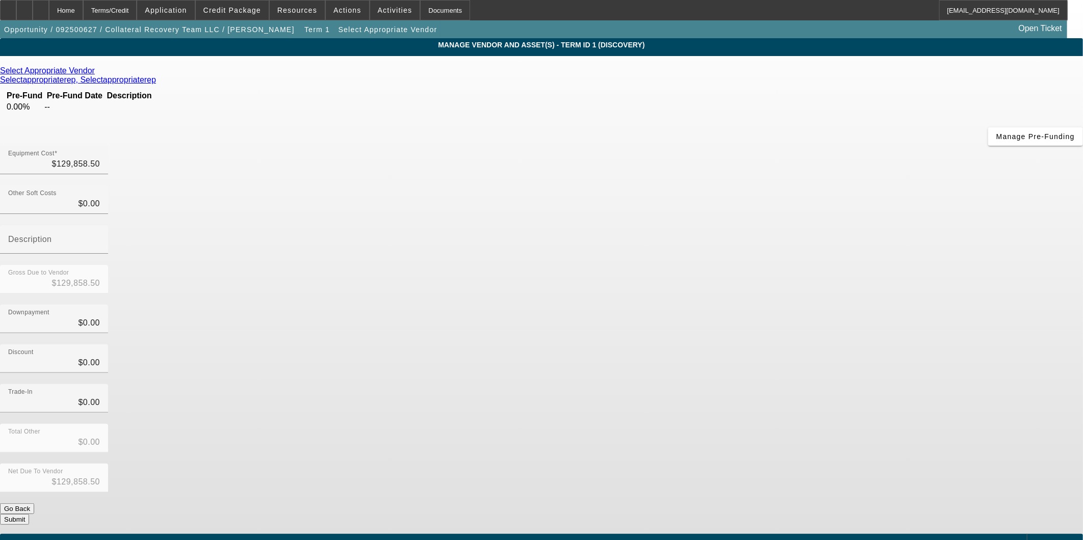
click at [97, 72] on icon at bounding box center [97, 70] width 0 height 9
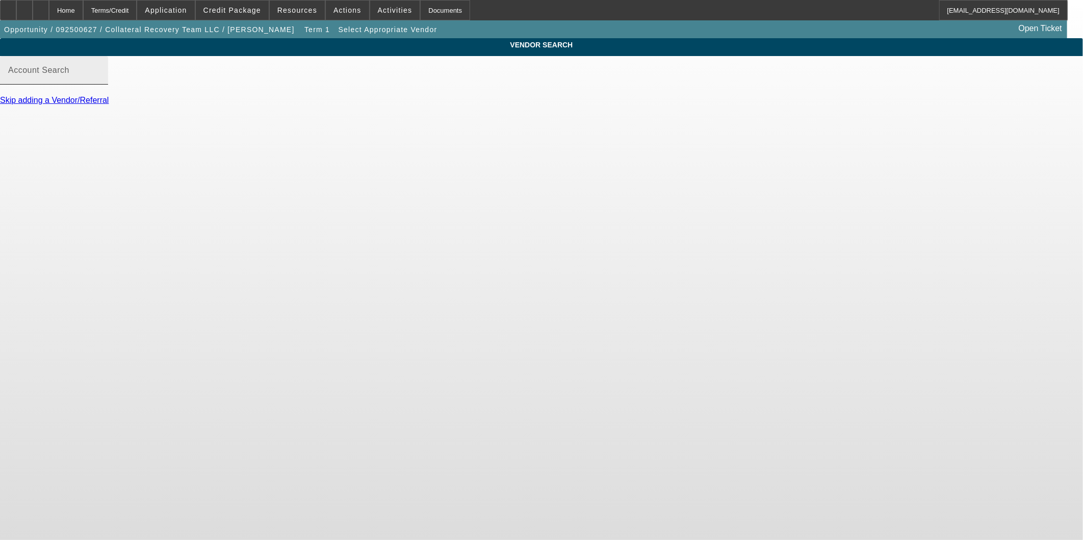
click at [100, 81] on input "Account Search" at bounding box center [54, 74] width 92 height 12
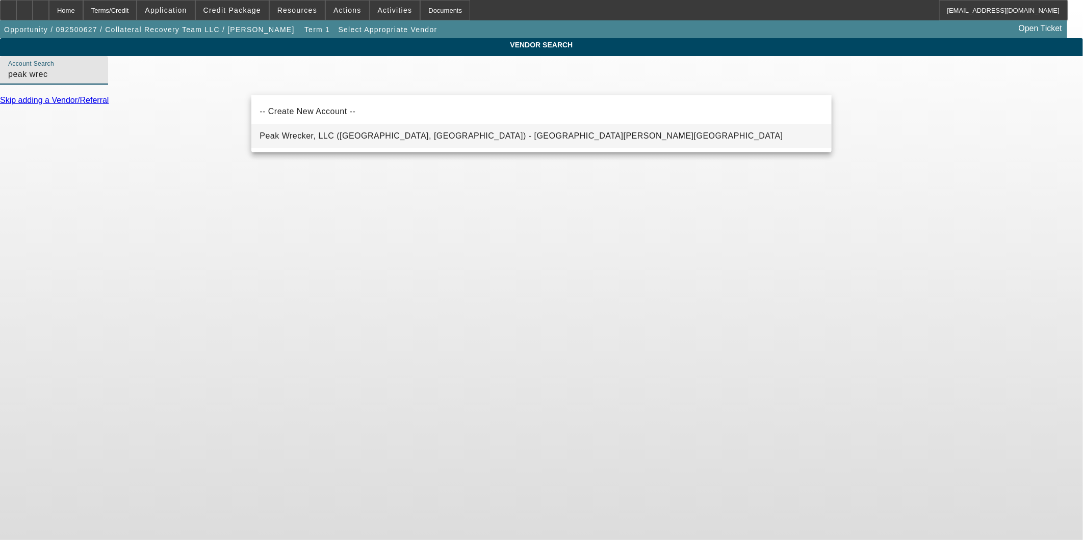
click at [363, 133] on span "Peak Wrecker, LLC (San Antonio, TX) - Morgan, Jerome" at bounding box center [522, 136] width 524 height 9
type input "Peak Wrecker, LLC (San Antonio, TX) - Morgan, Jerome"
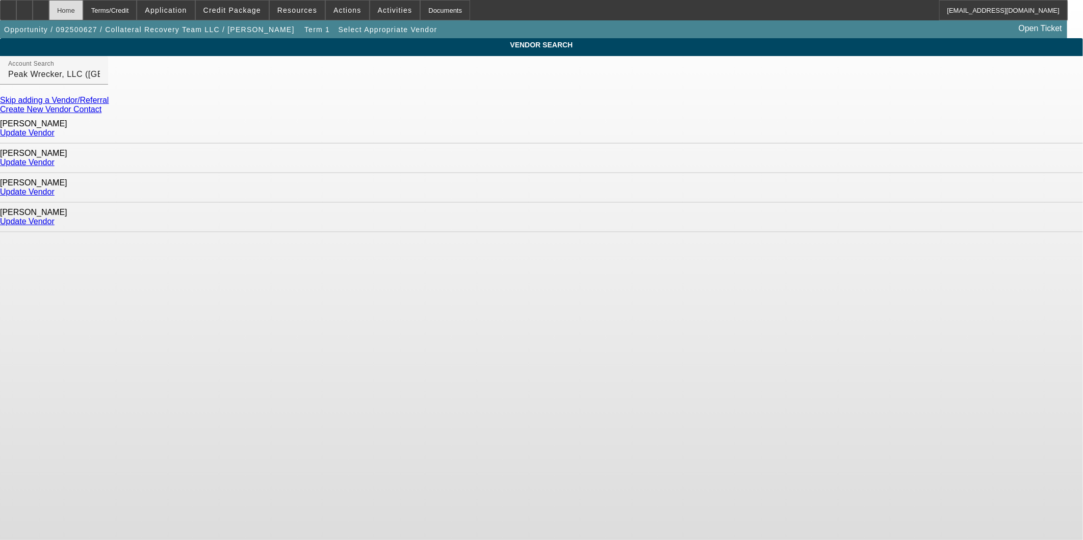
click at [83, 7] on div "Home" at bounding box center [66, 10] width 34 height 20
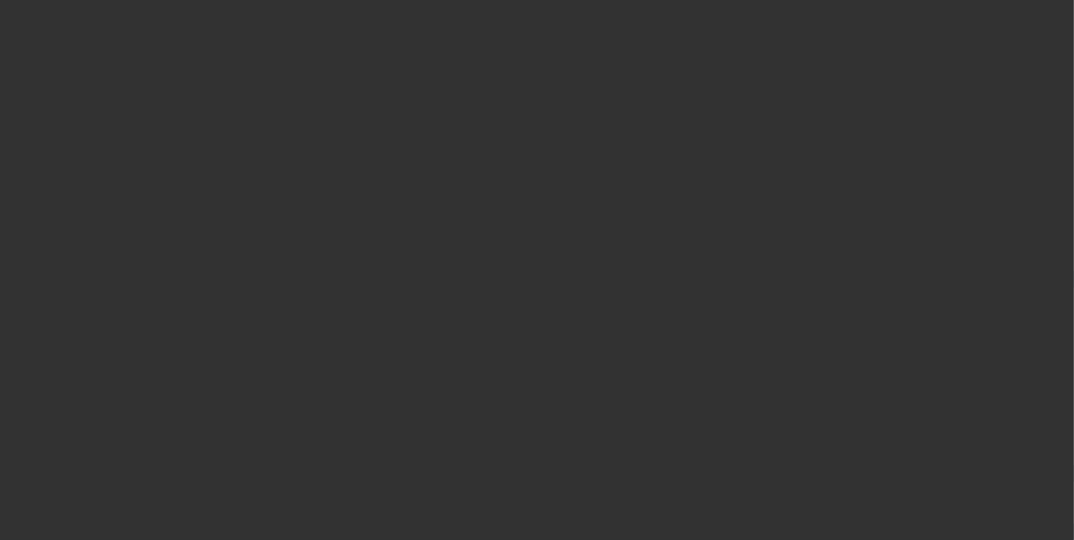
select select "0"
select select "2"
select select "0.1"
select select "4"
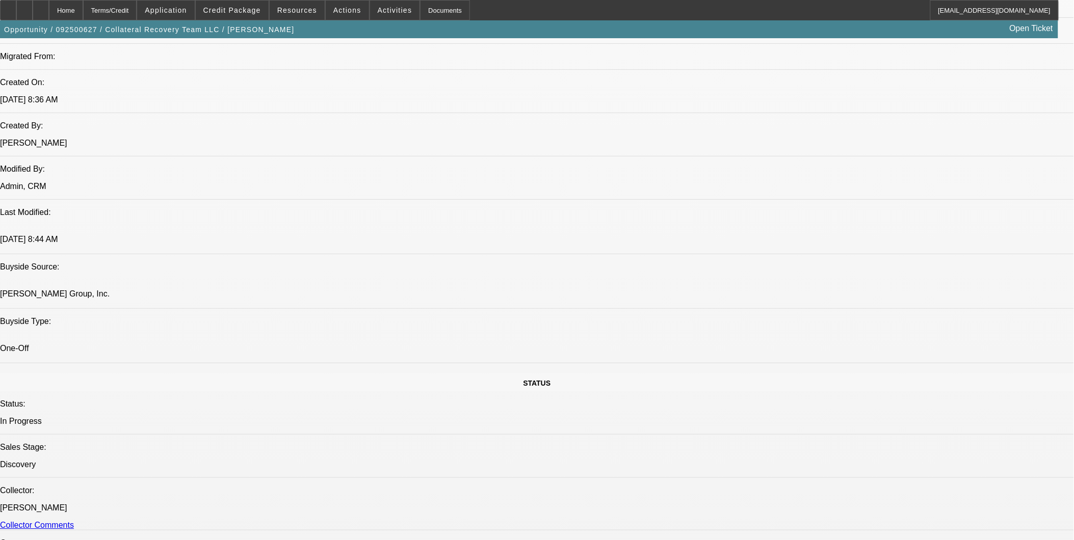
scroll to position [793, 0]
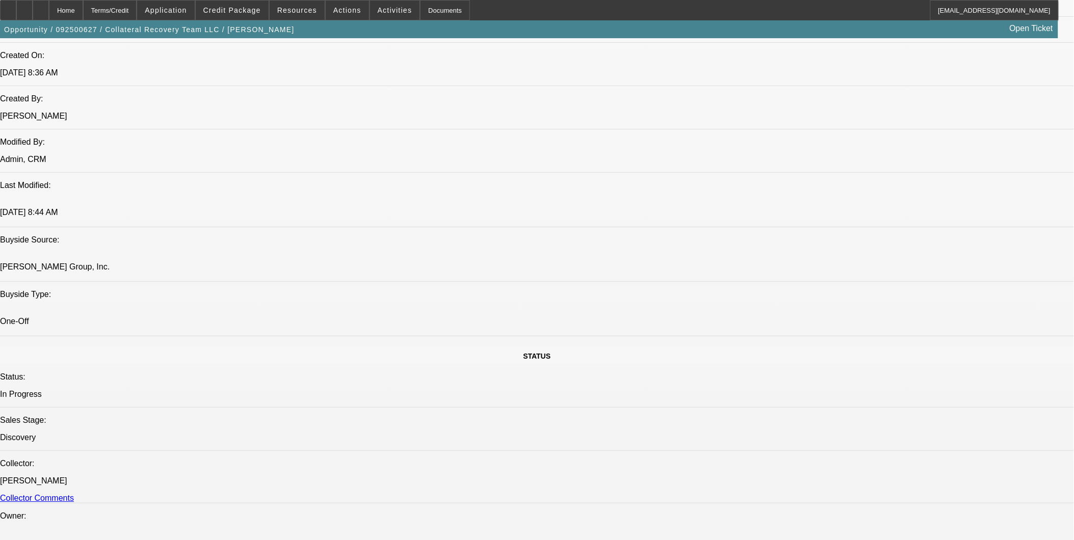
drag, startPoint x: 297, startPoint y: 437, endPoint x: 333, endPoint y: 438, distance: 36.2
drag, startPoint x: 333, startPoint y: 438, endPoint x: 467, endPoint y: 338, distance: 167.4
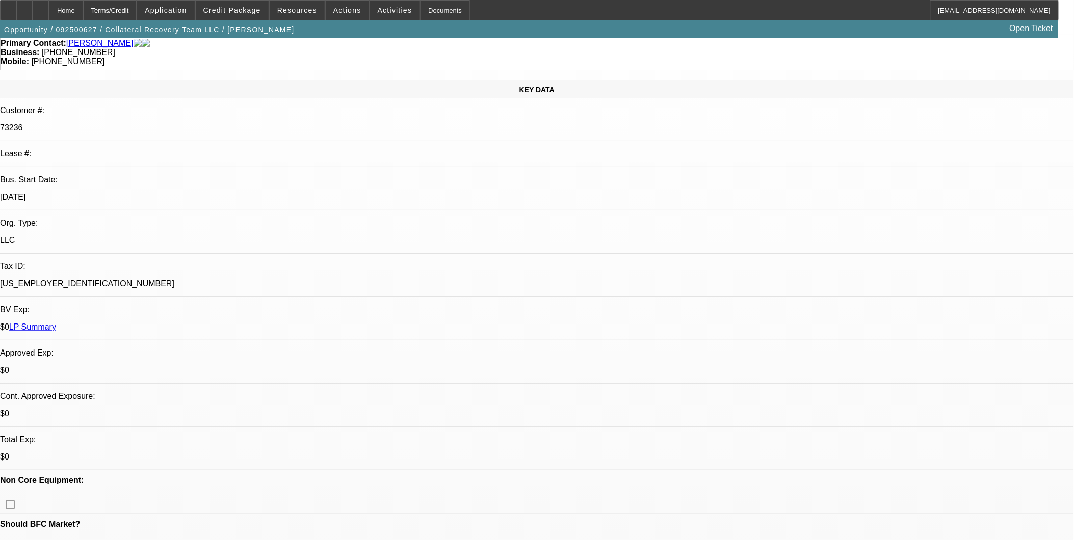
scroll to position [226, 0]
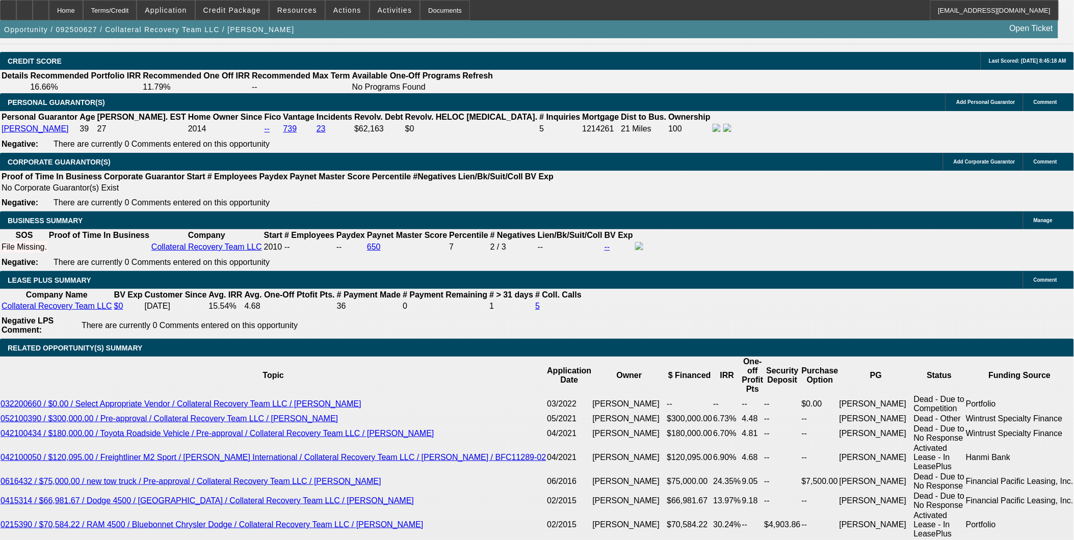
scroll to position [1586, 0]
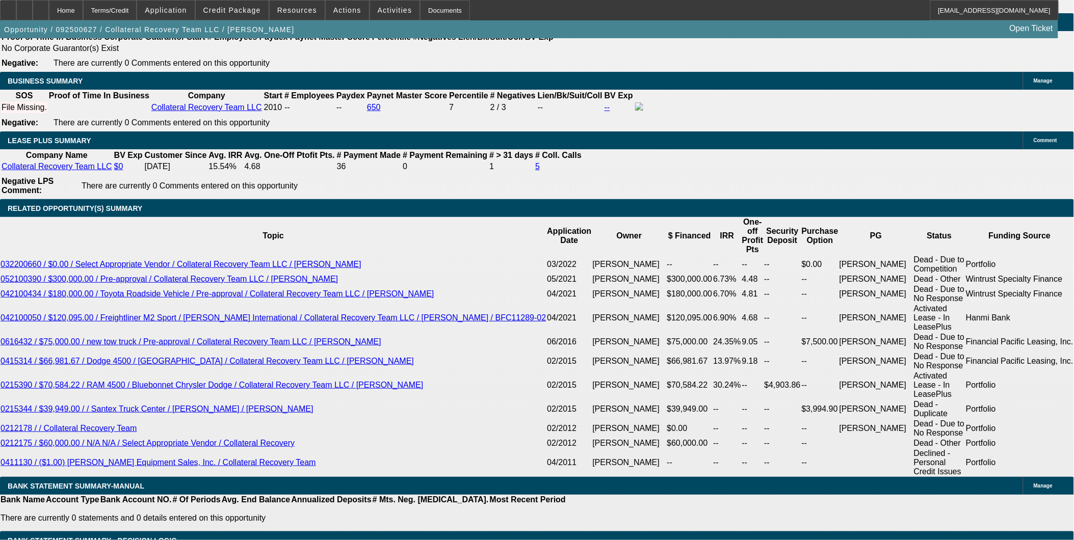
drag, startPoint x: 495, startPoint y: 258, endPoint x: 506, endPoint y: 223, distance: 37.1
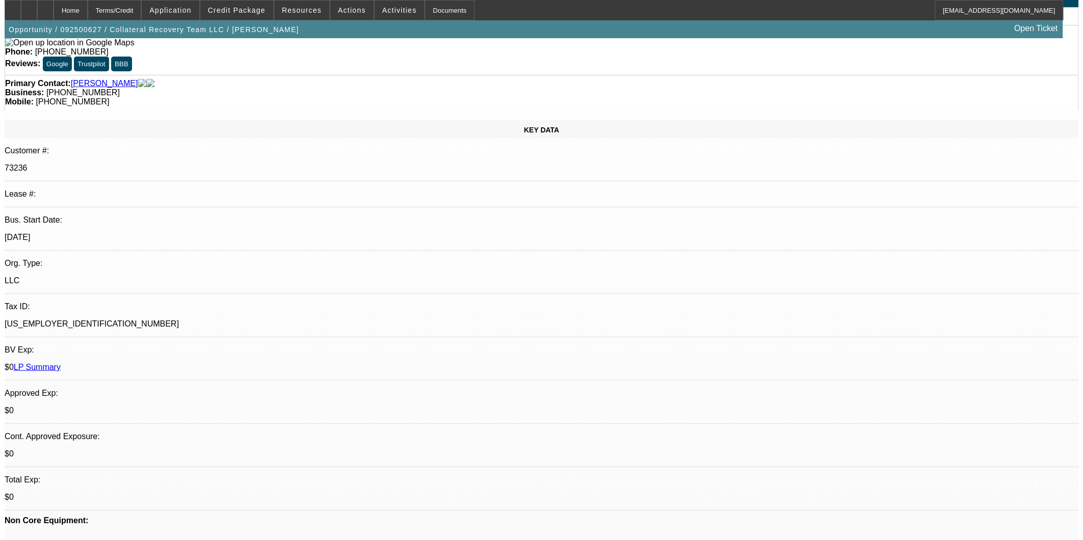
scroll to position [0, 0]
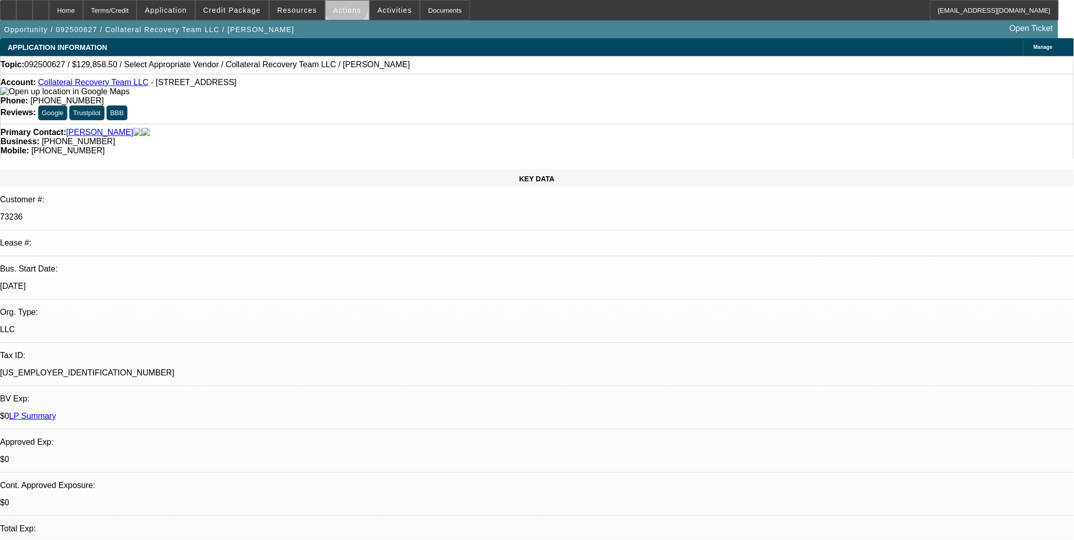
click at [343, 7] on span "Actions" at bounding box center [347, 10] width 28 height 8
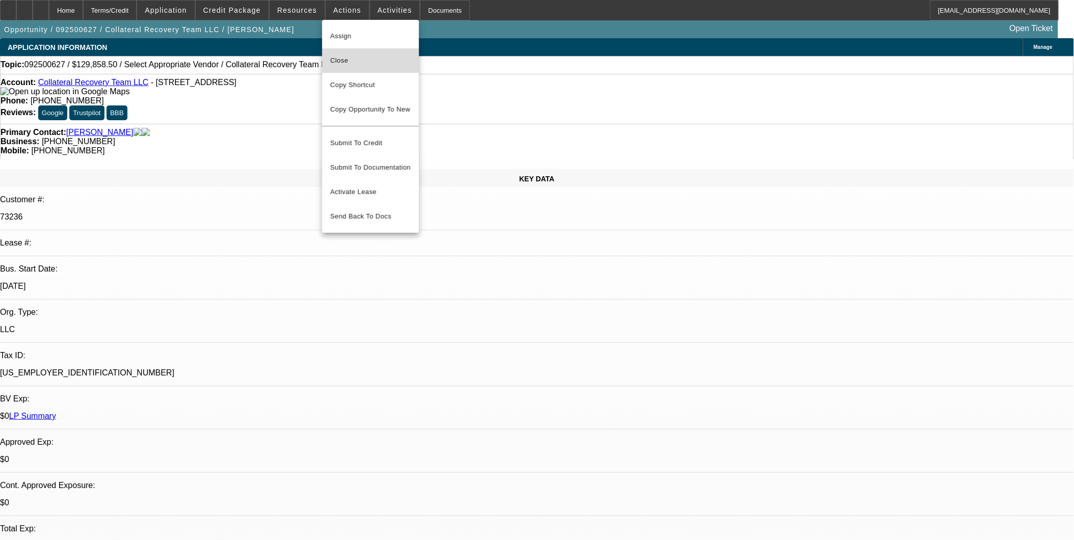
click at [347, 64] on span "Close" at bounding box center [370, 61] width 81 height 12
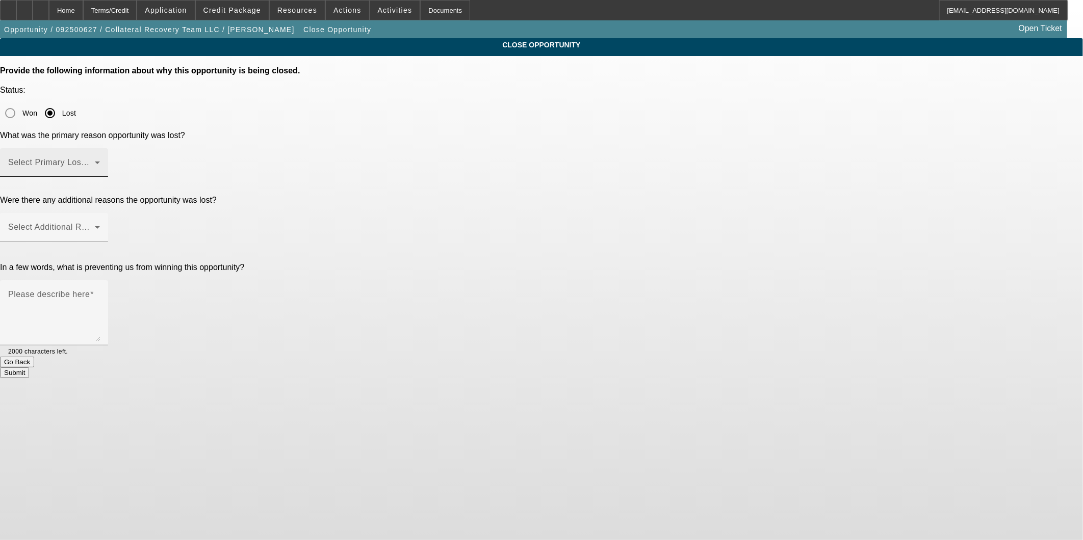
click at [95, 161] on span at bounding box center [51, 167] width 87 height 12
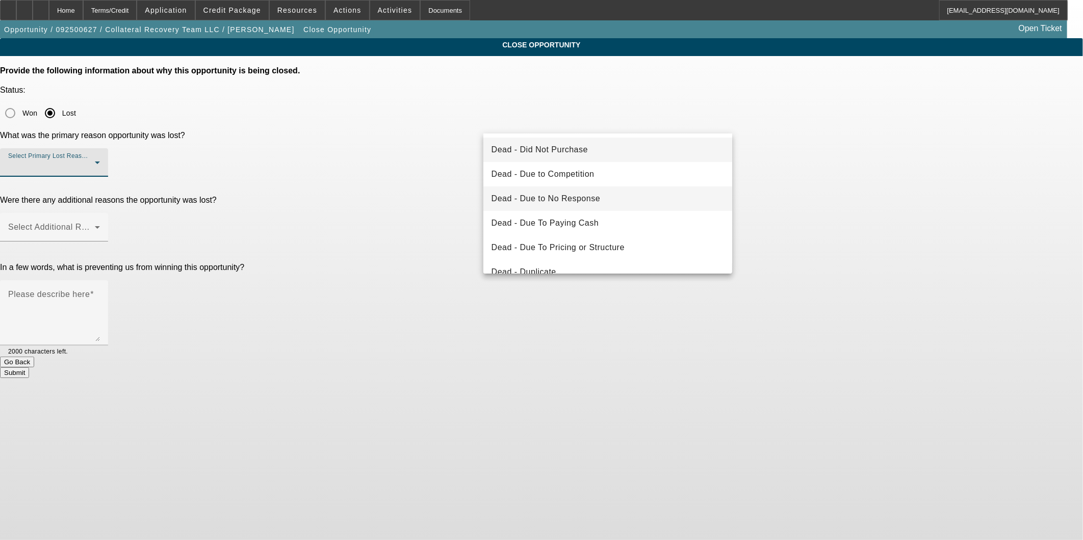
scroll to position [57, 0]
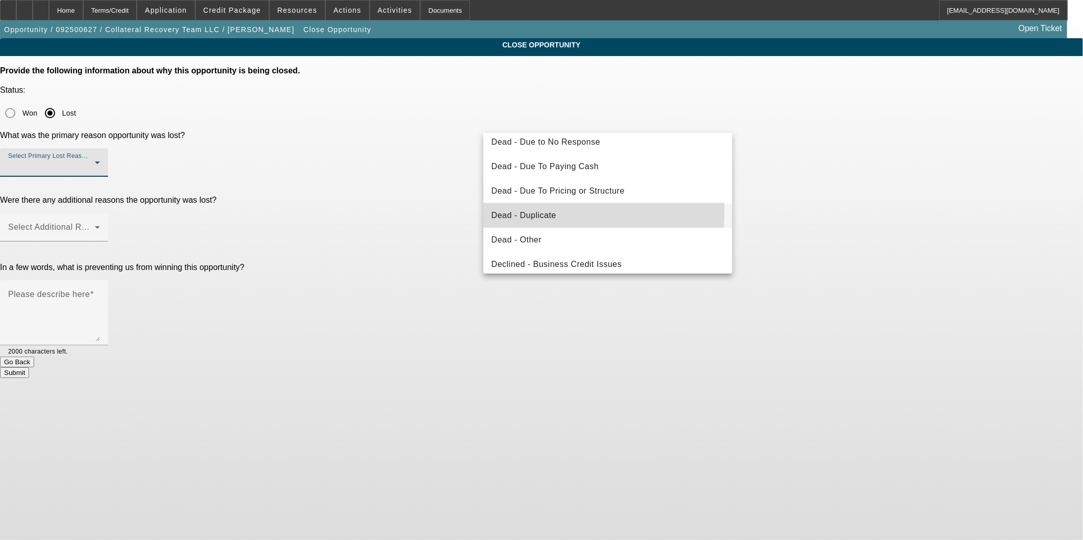
click at [579, 212] on mat-option "Dead - Duplicate" at bounding box center [607, 215] width 249 height 24
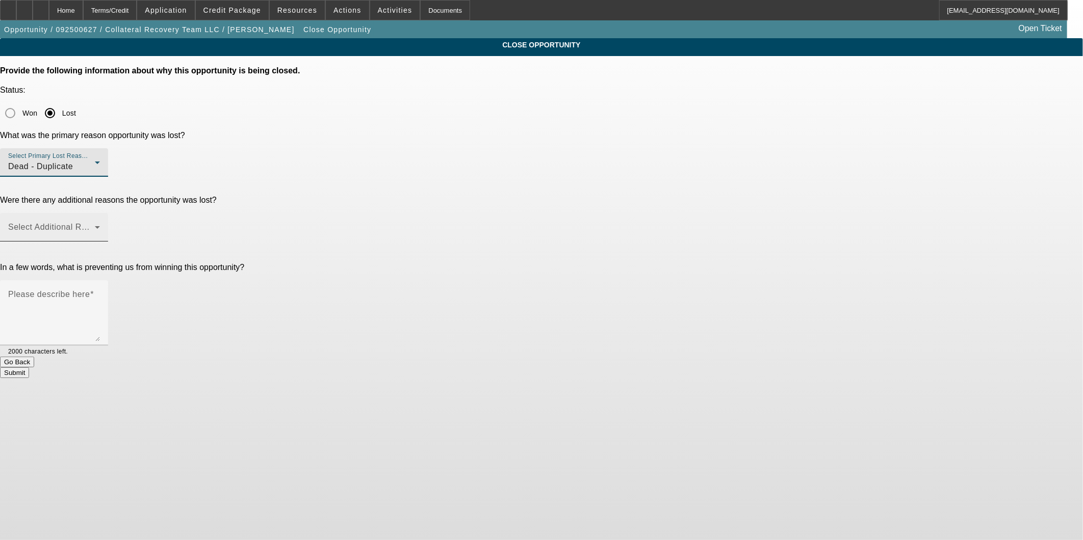
click at [109, 223] on mat-label "Select Additional Reasons" at bounding box center [58, 227] width 101 height 9
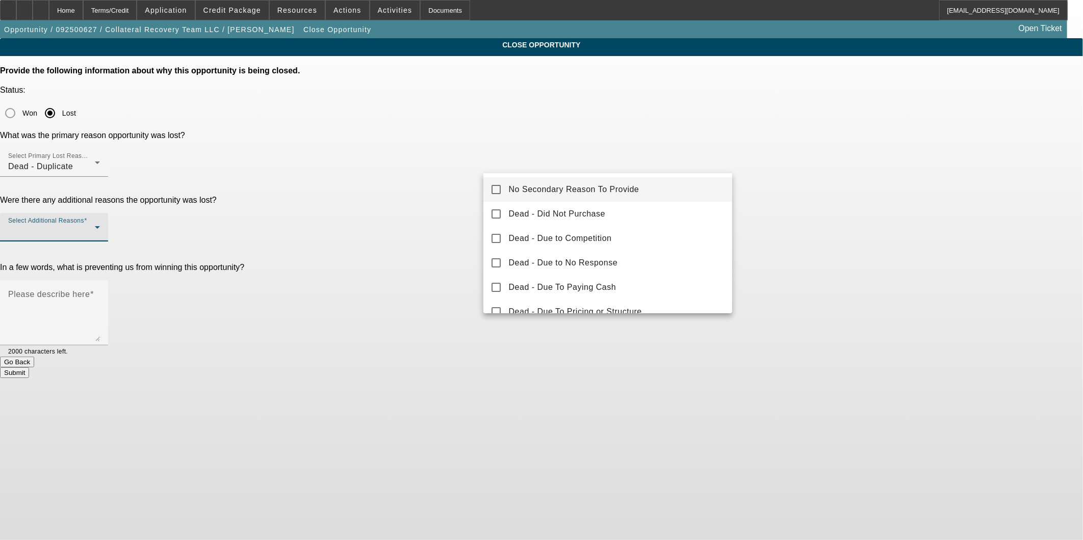
click at [549, 189] on span "No Secondary Reason To Provide" at bounding box center [574, 190] width 131 height 12
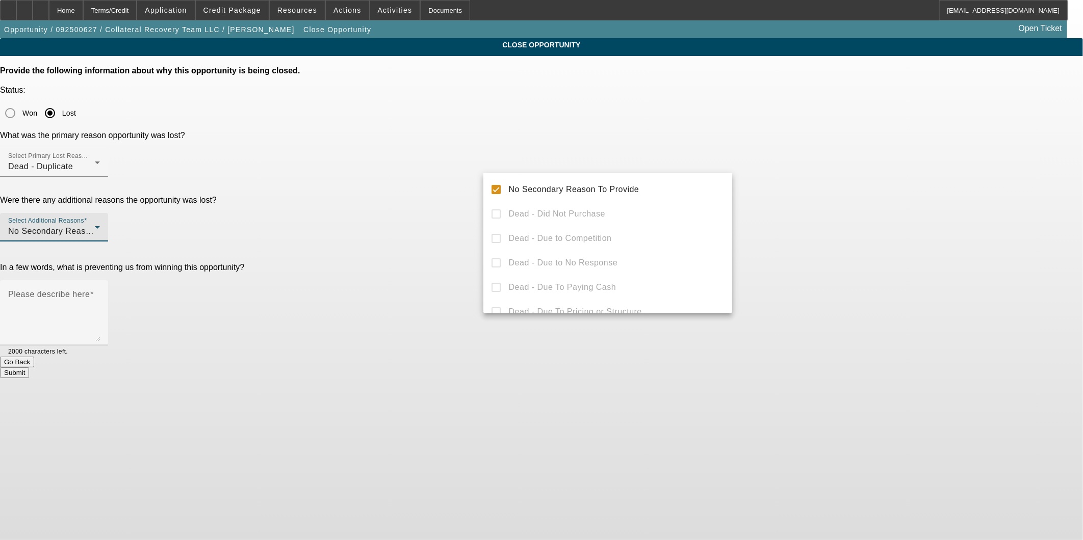
click at [541, 211] on div "No Secondary Reason To Provide Dead - Did Not Purchase Dead - Due to Competitio…" at bounding box center [607, 243] width 249 height 140
click at [418, 217] on div at bounding box center [541, 270] width 1083 height 540
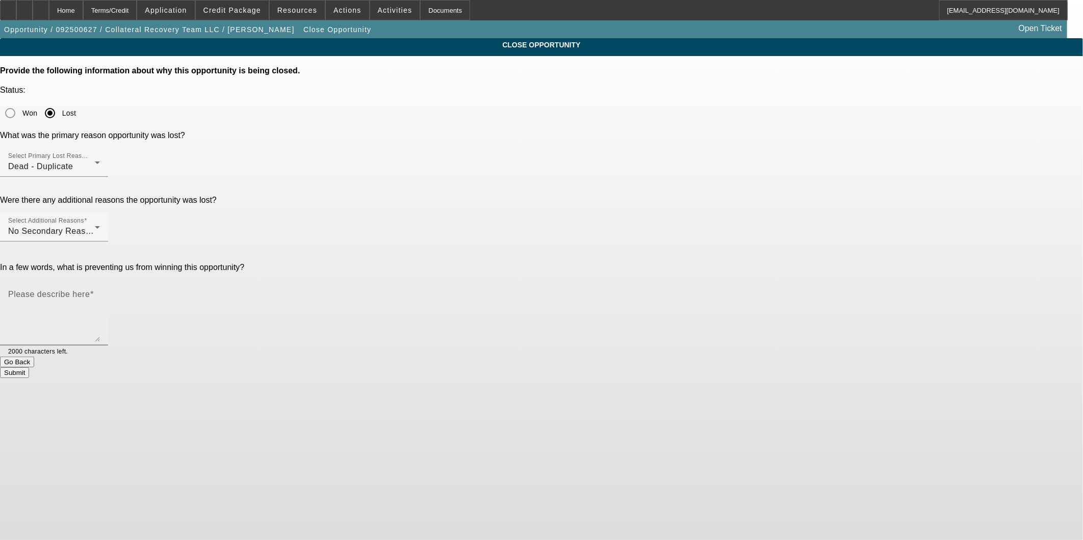
click at [100, 293] on textarea "Please describe here" at bounding box center [54, 317] width 92 height 49
type textarea "Vendor Referral at same time as the buyside submission. Advised Great Plains Pa…"
click at [29, 368] on button "Submit" at bounding box center [14, 373] width 29 height 11
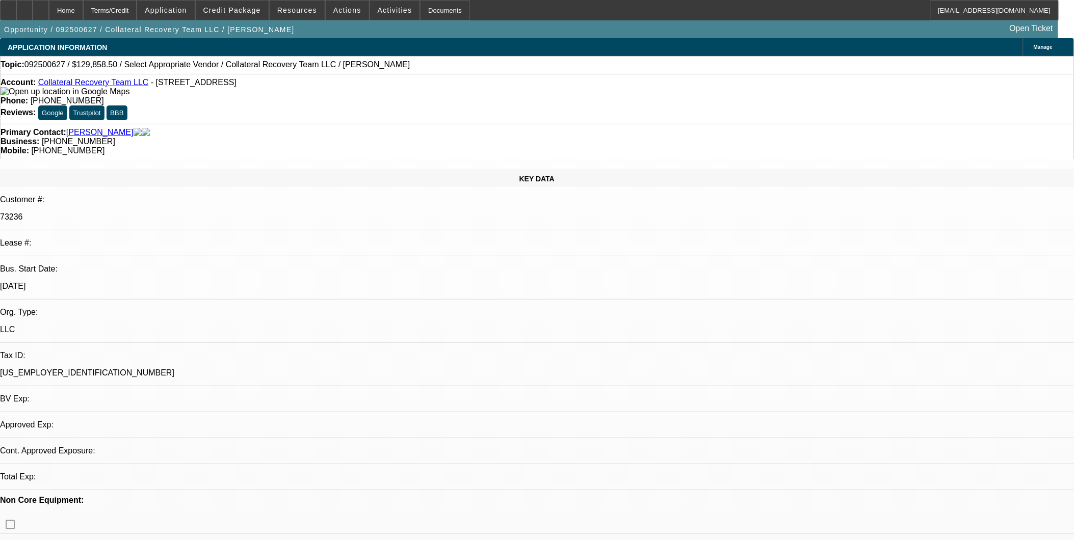
select select "0"
select select "2"
select select "0.1"
select select "1"
select select "2"
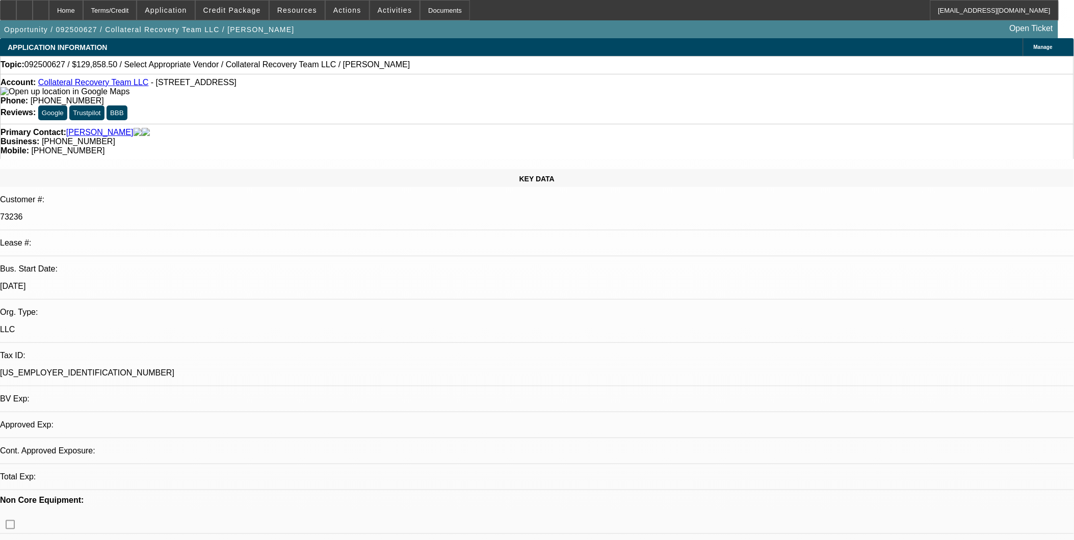
select select "4"
drag, startPoint x: 624, startPoint y: 243, endPoint x: 531, endPoint y: 186, distance: 108.3
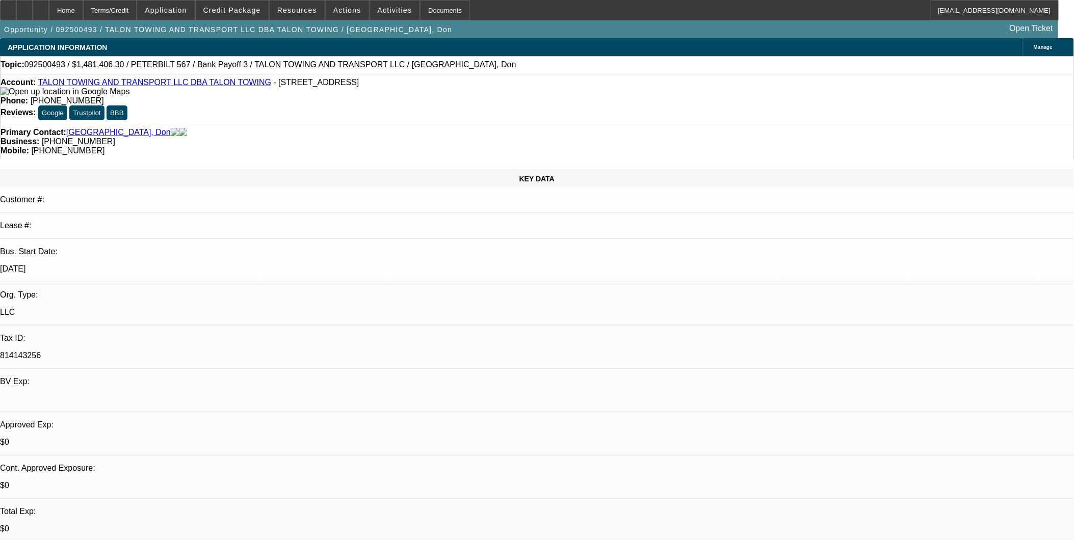
select select "0"
select select "1"
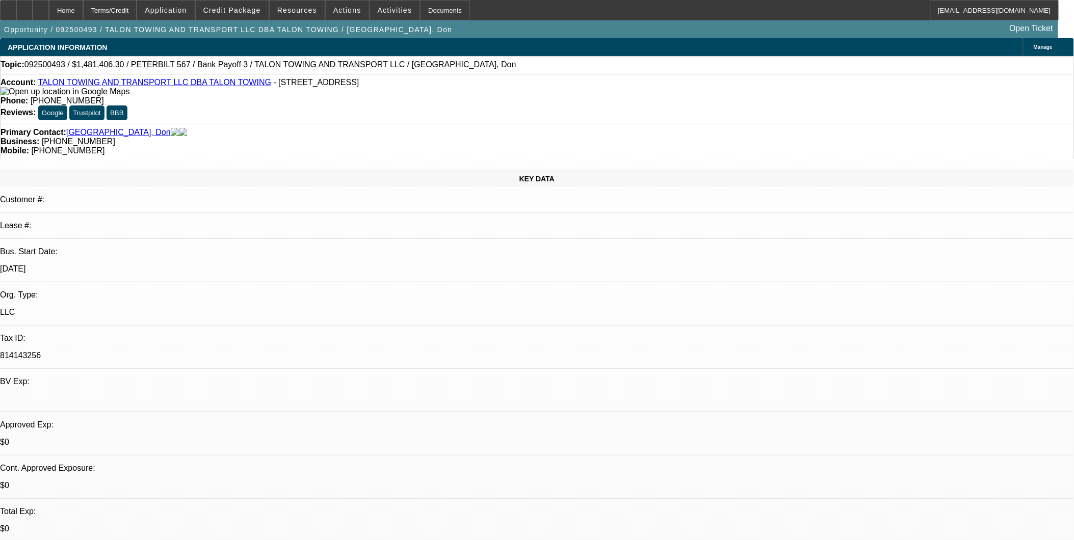
select select "2"
select select "6"
select select "1"
select select "2"
select select "6"
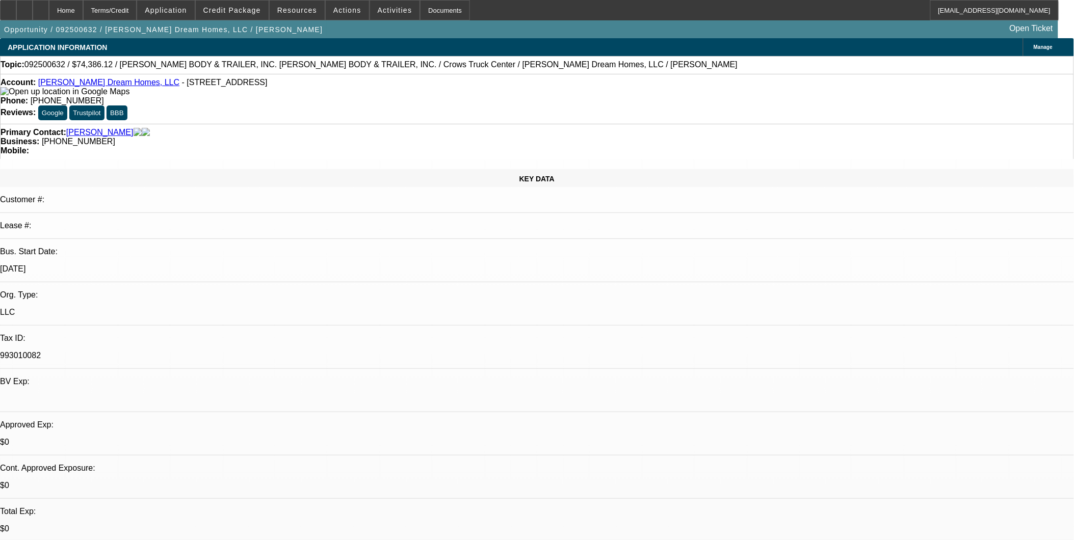
select select "0"
select select "2"
select select "0.1"
select select "1"
select select "2"
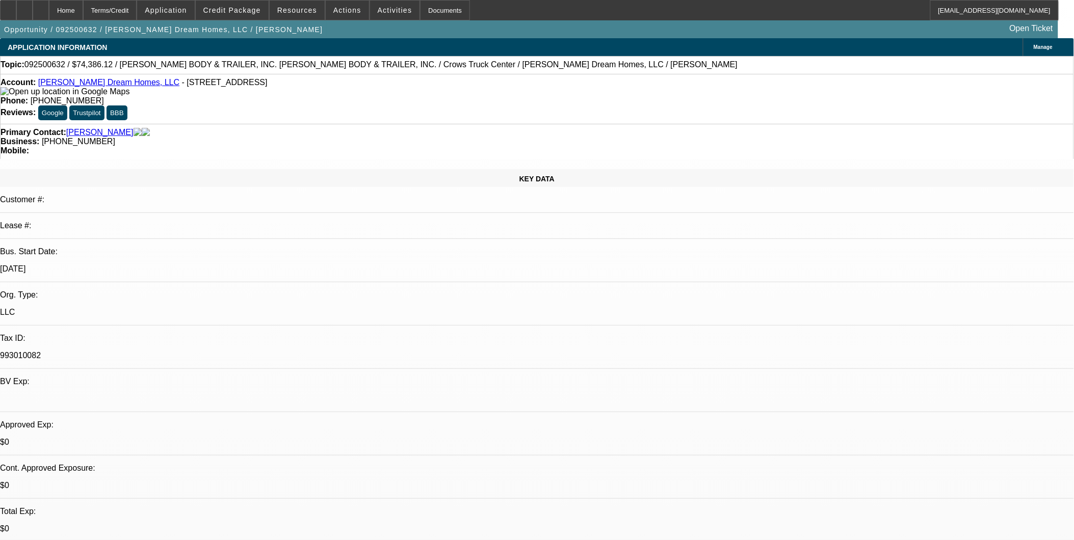
select select "4"
click at [261, 9] on span "Credit Package" at bounding box center [232, 10] width 58 height 8
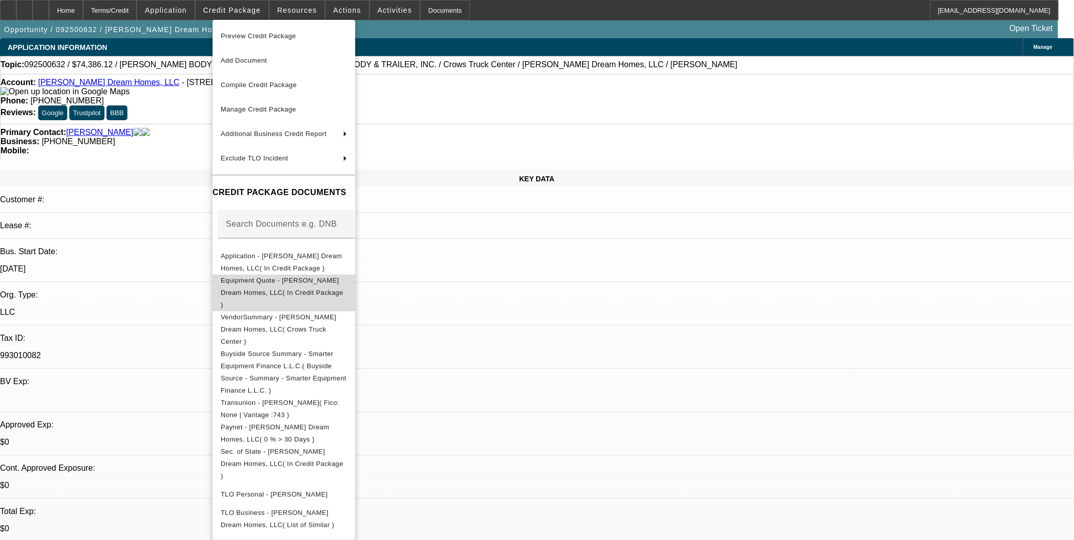
click at [314, 287] on span "Equipment Quote - [PERSON_NAME] Dream Homes, LLC( In Credit Package )" at bounding box center [284, 292] width 126 height 37
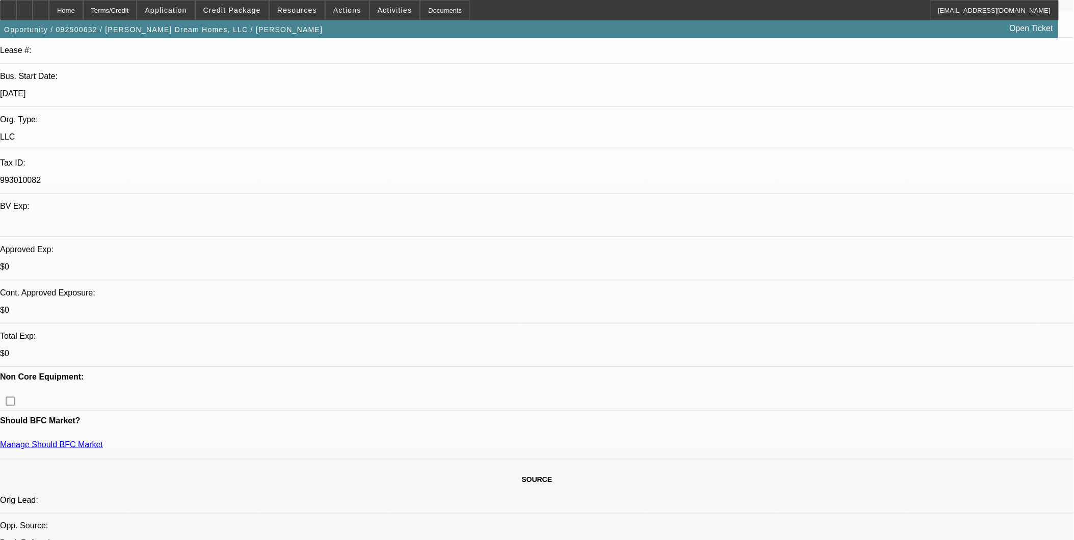
scroll to position [283, 0]
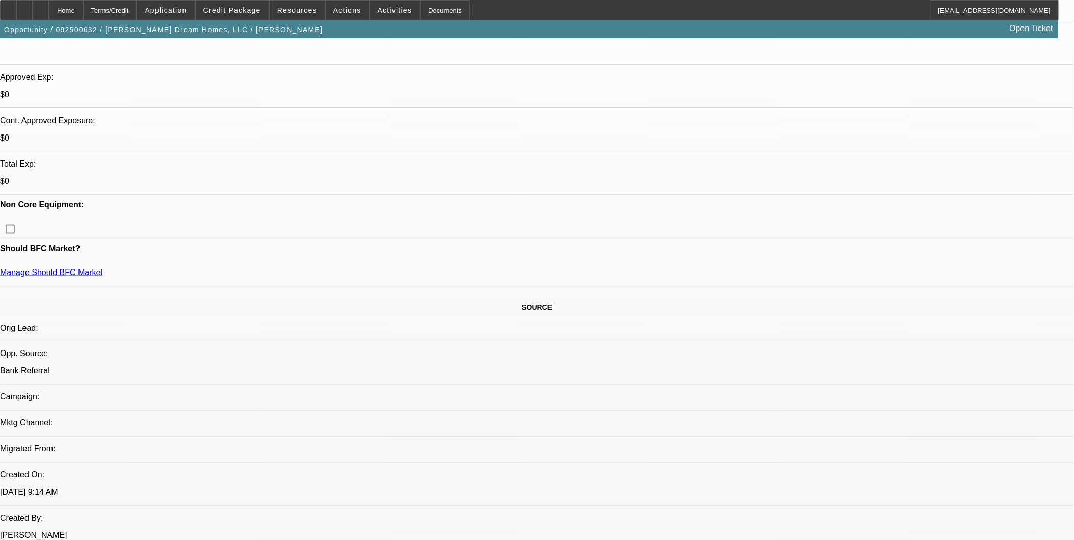
scroll to position [340, 0]
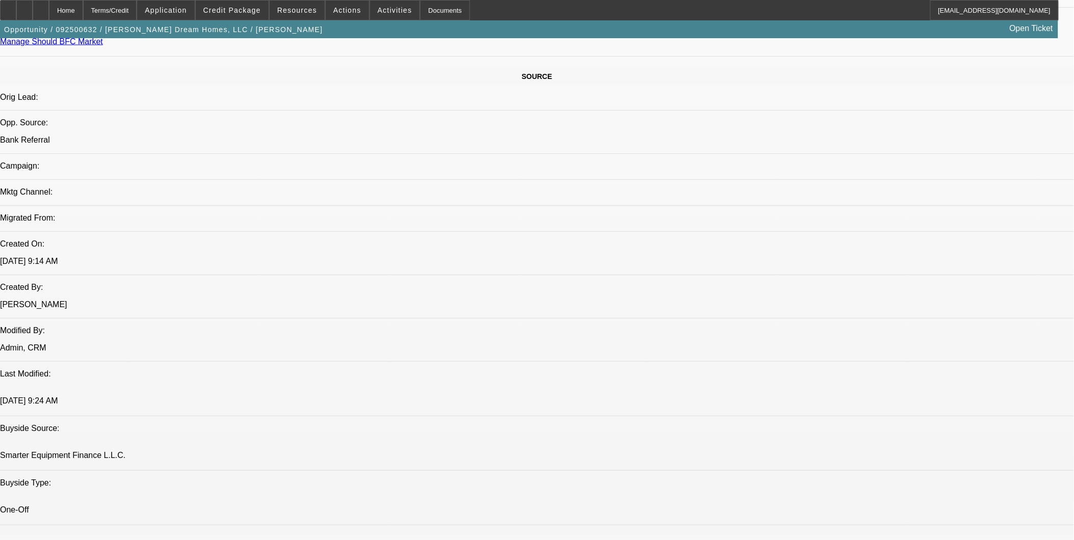
scroll to position [680, 0]
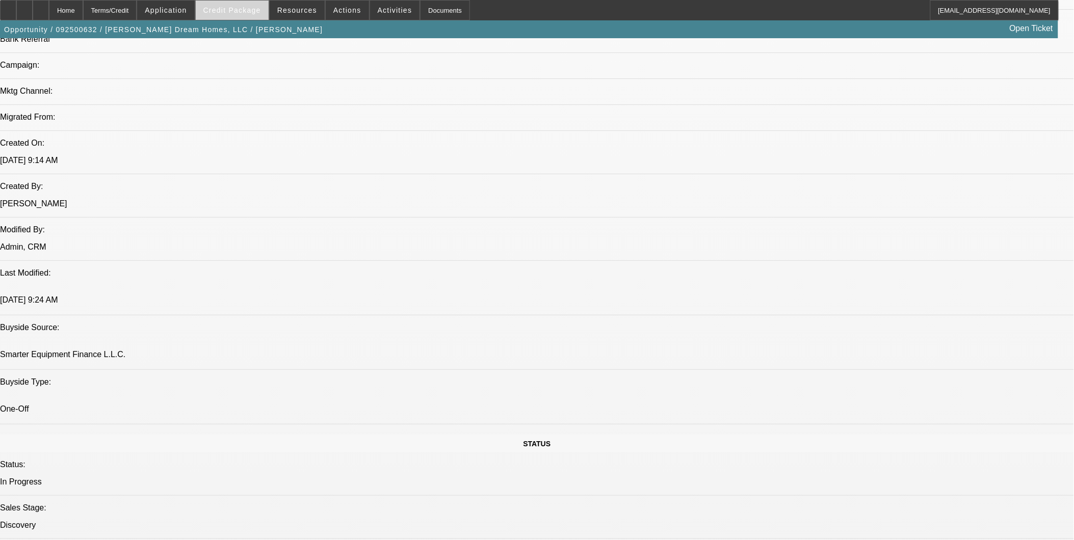
click at [266, 16] on span at bounding box center [232, 10] width 73 height 24
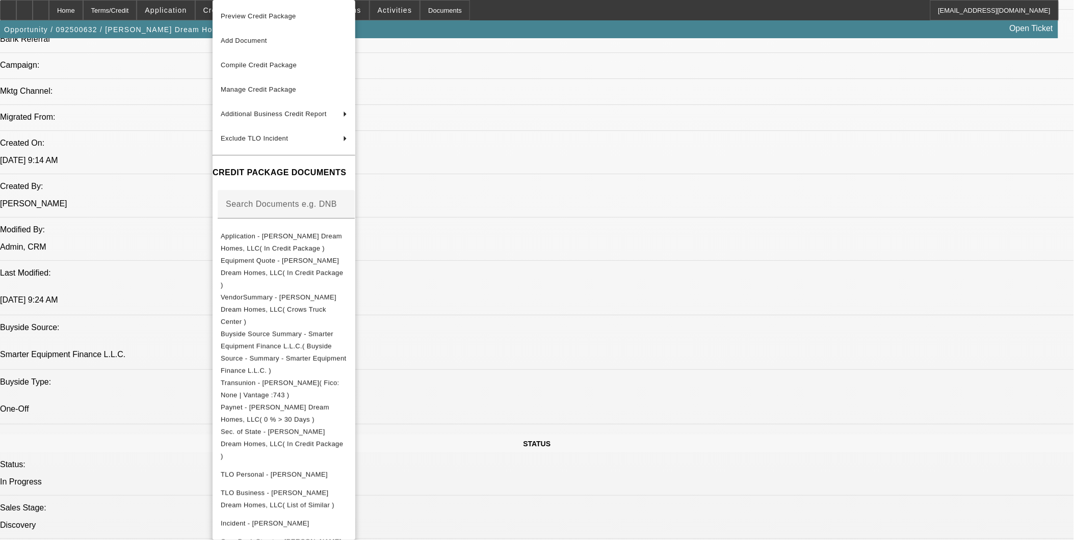
click at [691, 267] on div at bounding box center [537, 270] width 1074 height 540
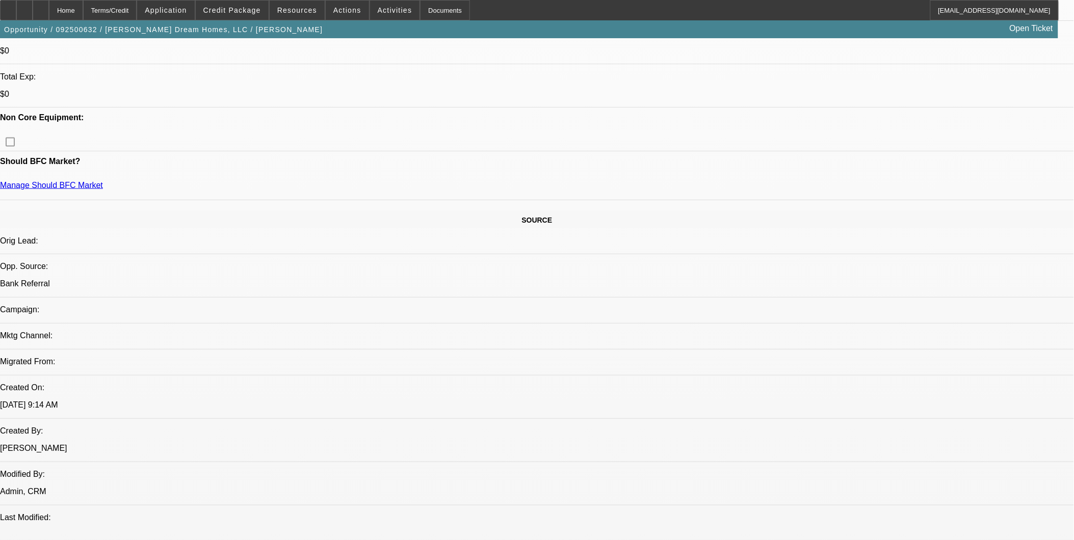
scroll to position [396, 0]
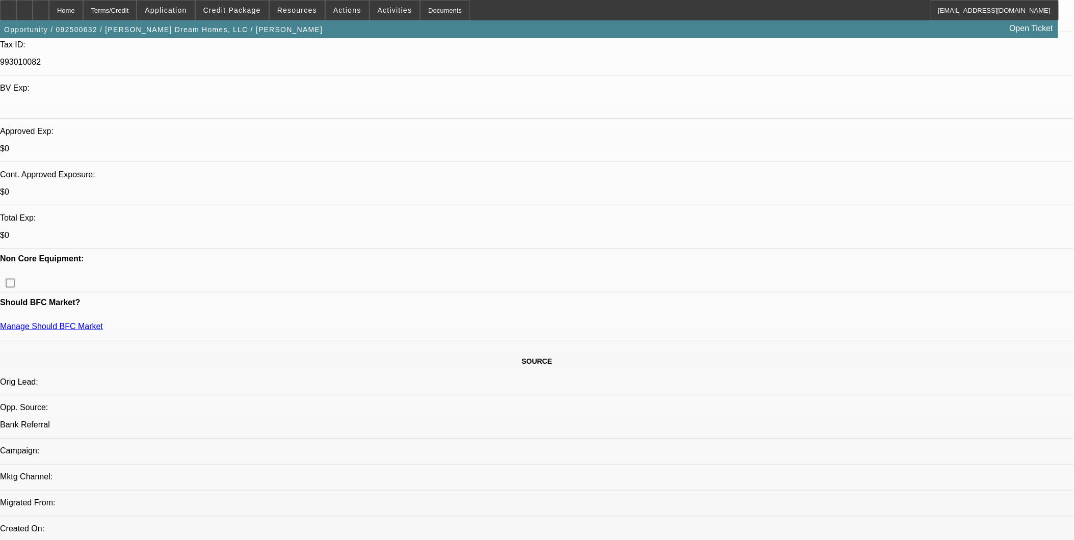
scroll to position [283, 0]
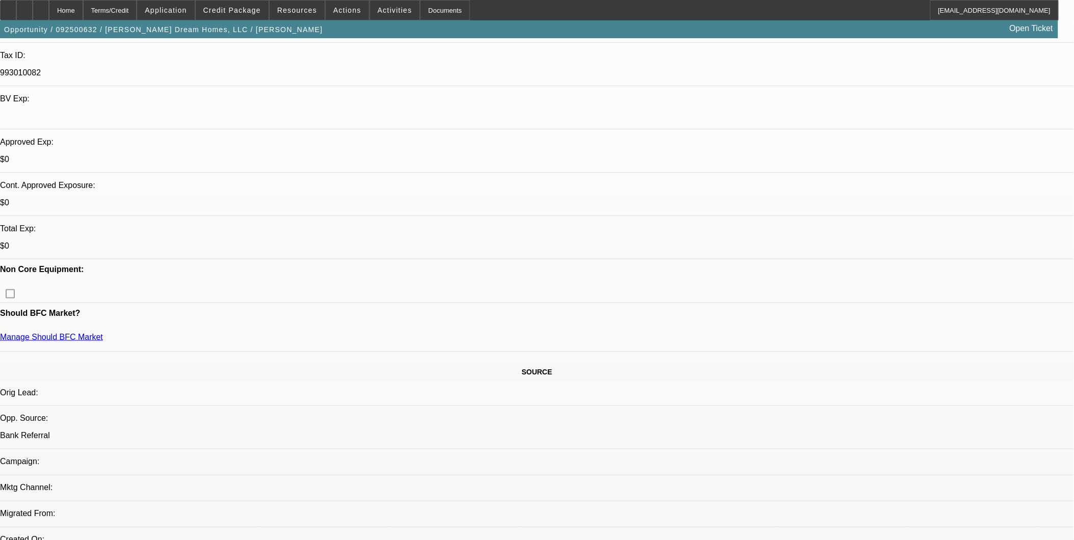
click at [261, 12] on span "Credit Package" at bounding box center [232, 10] width 58 height 8
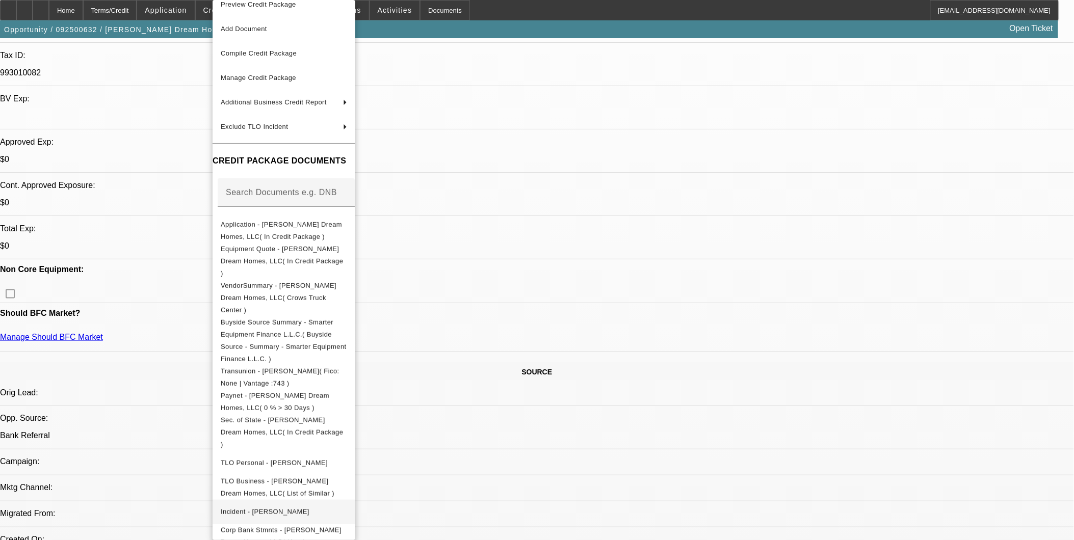
scroll to position [14, 0]
click at [302, 523] on span "Corp Bank Stmnts - [PERSON_NAME] Dream Homes, LLC( (Acct) [PERSON_NAME] Dream H…" at bounding box center [284, 541] width 126 height 37
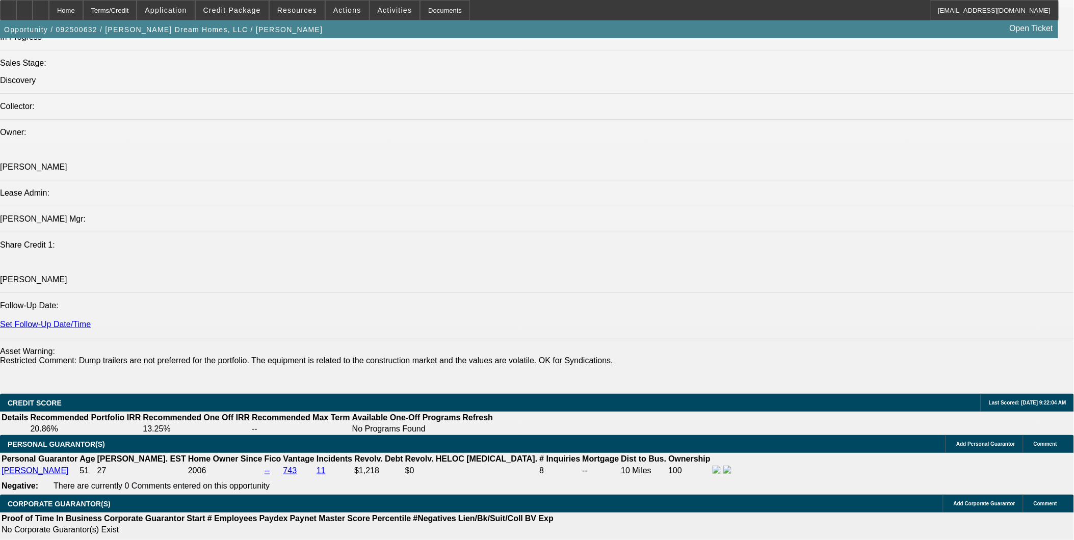
scroll to position [1133, 0]
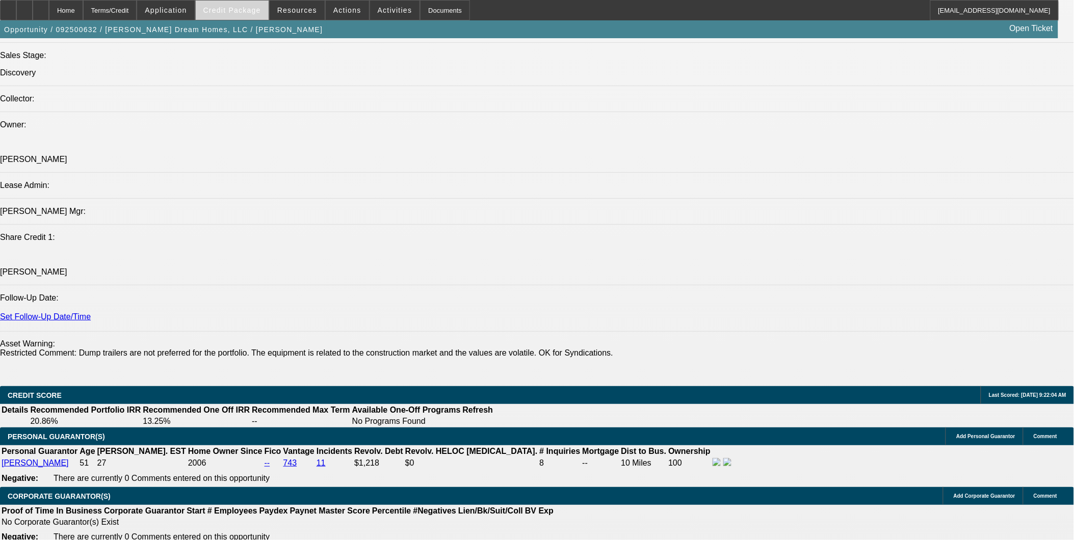
click at [256, 14] on span at bounding box center [232, 10] width 73 height 24
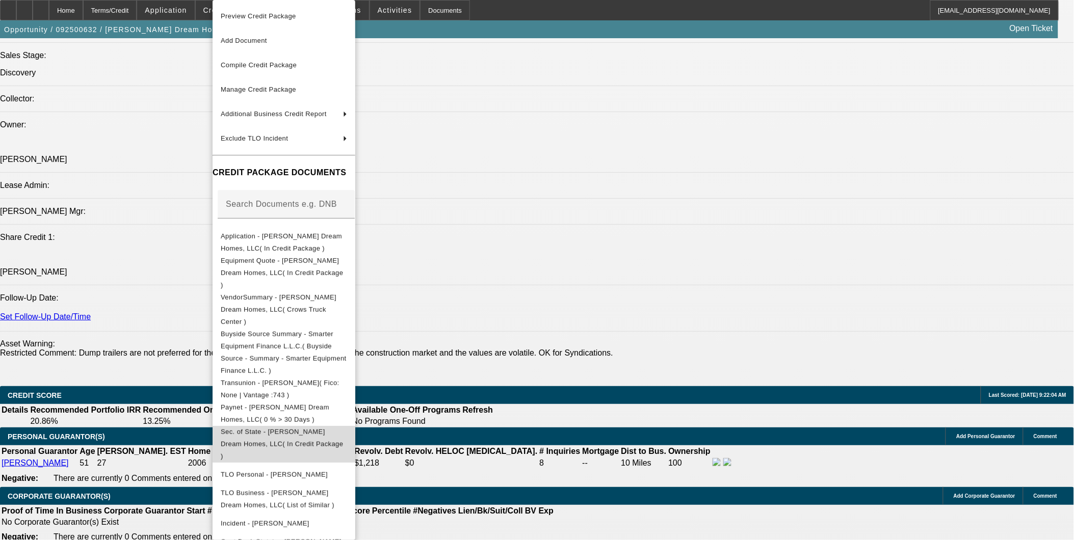
click at [297, 428] on span "Sec. of State - [PERSON_NAME] Dream Homes, LLC( In Credit Package )" at bounding box center [282, 444] width 122 height 32
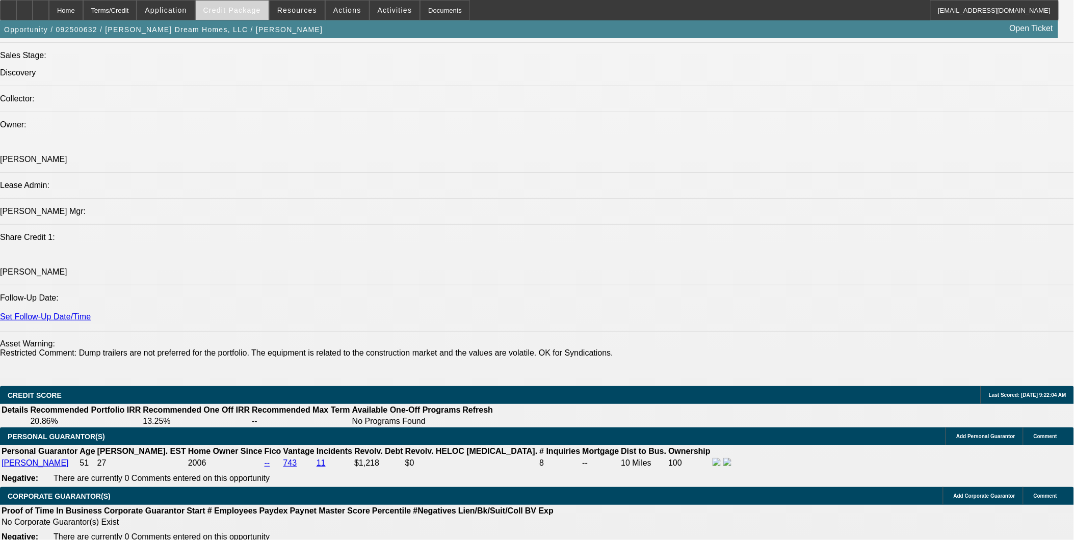
click at [242, 9] on span "Credit Package" at bounding box center [232, 10] width 58 height 8
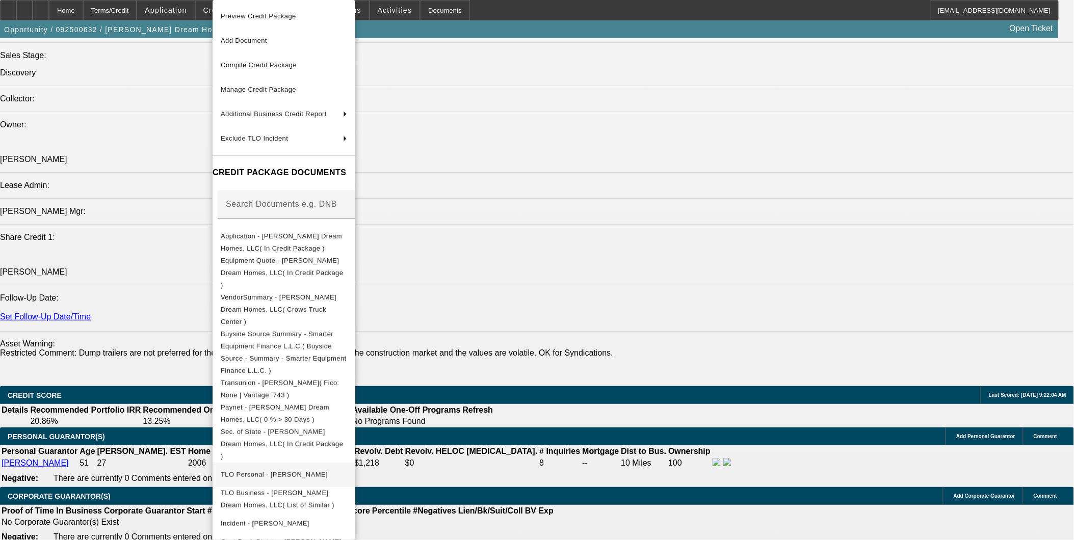
click at [294, 463] on button "TLO Personal - [PERSON_NAME]" at bounding box center [284, 475] width 143 height 24
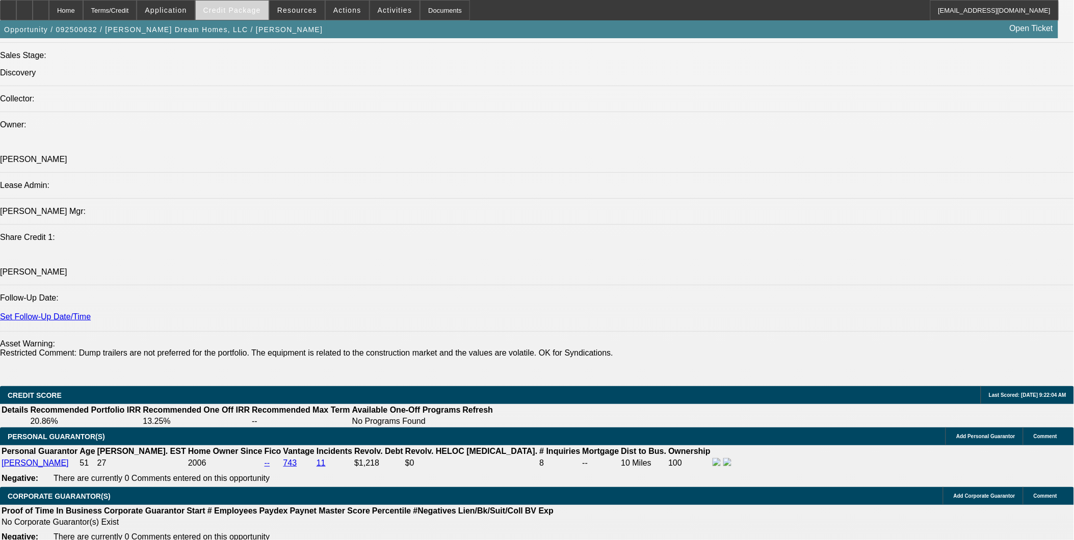
click at [251, 19] on span at bounding box center [232, 10] width 73 height 24
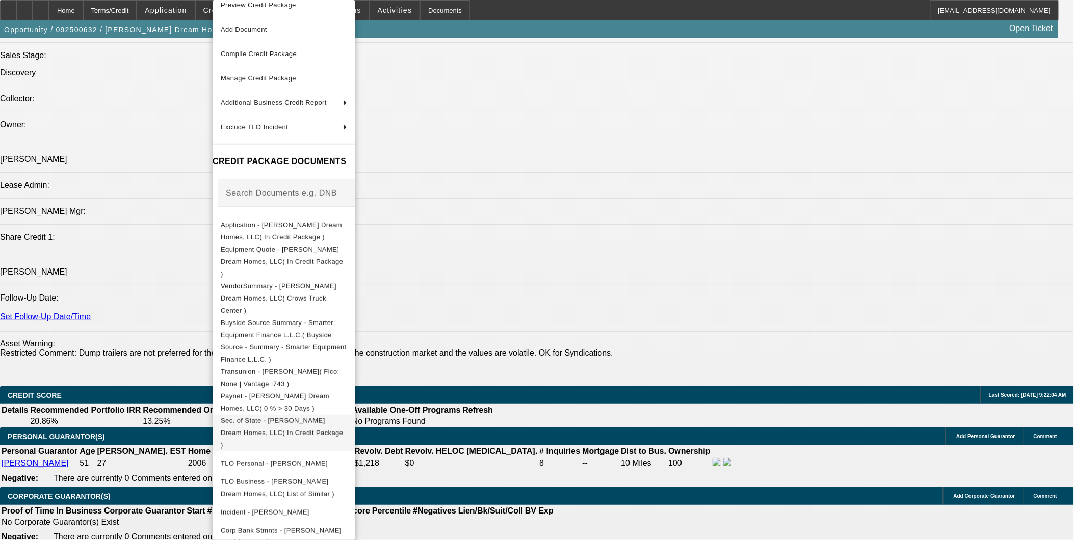
scroll to position [14, 0]
